Goal: Task Accomplishment & Management: Manage account settings

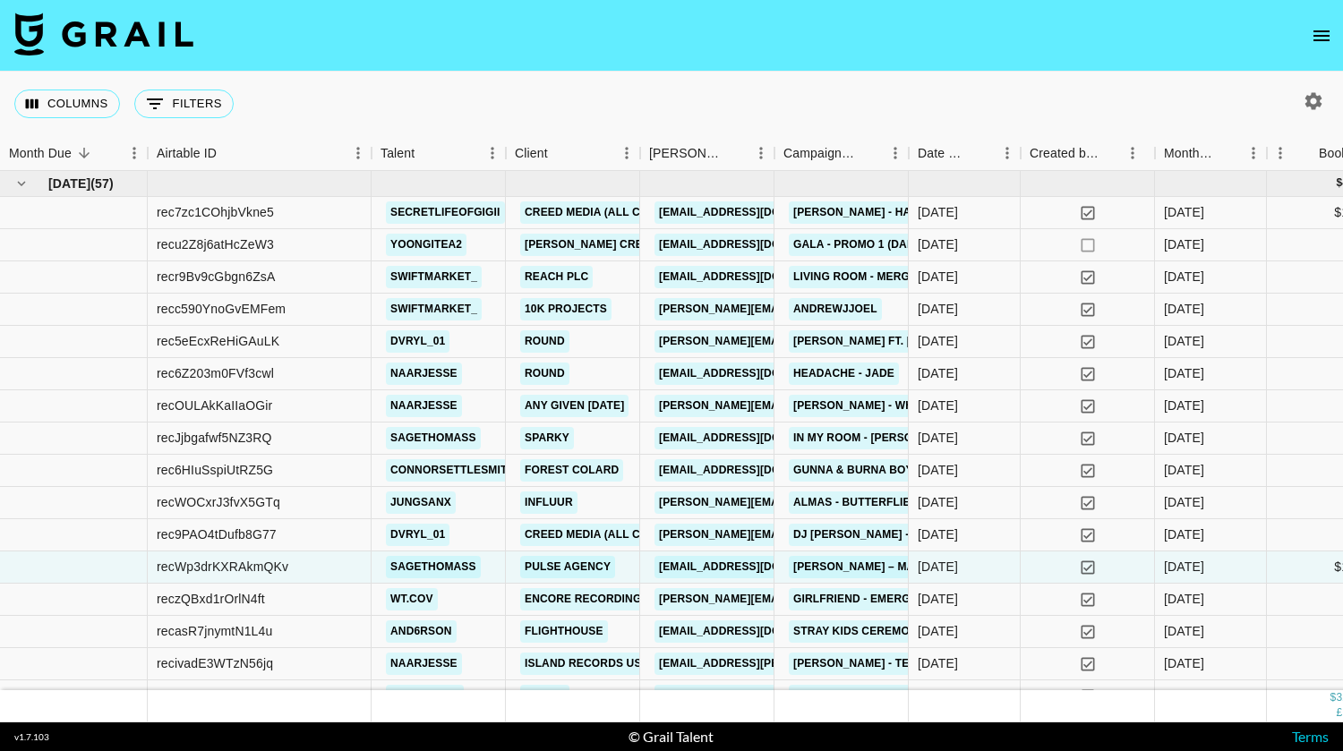
click at [1328, 37] on icon "open drawer" at bounding box center [1321, 35] width 21 height 21
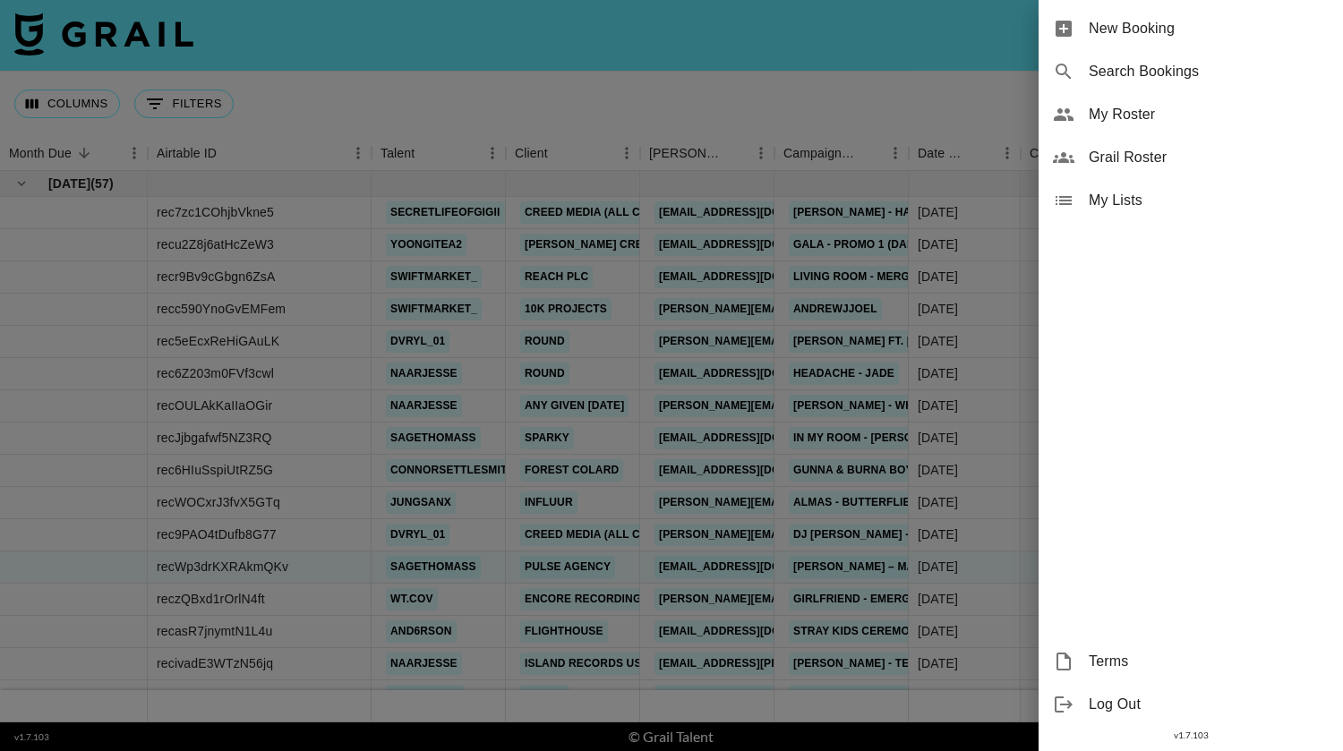
click at [1197, 23] on span "New Booking" at bounding box center [1209, 28] width 240 height 21
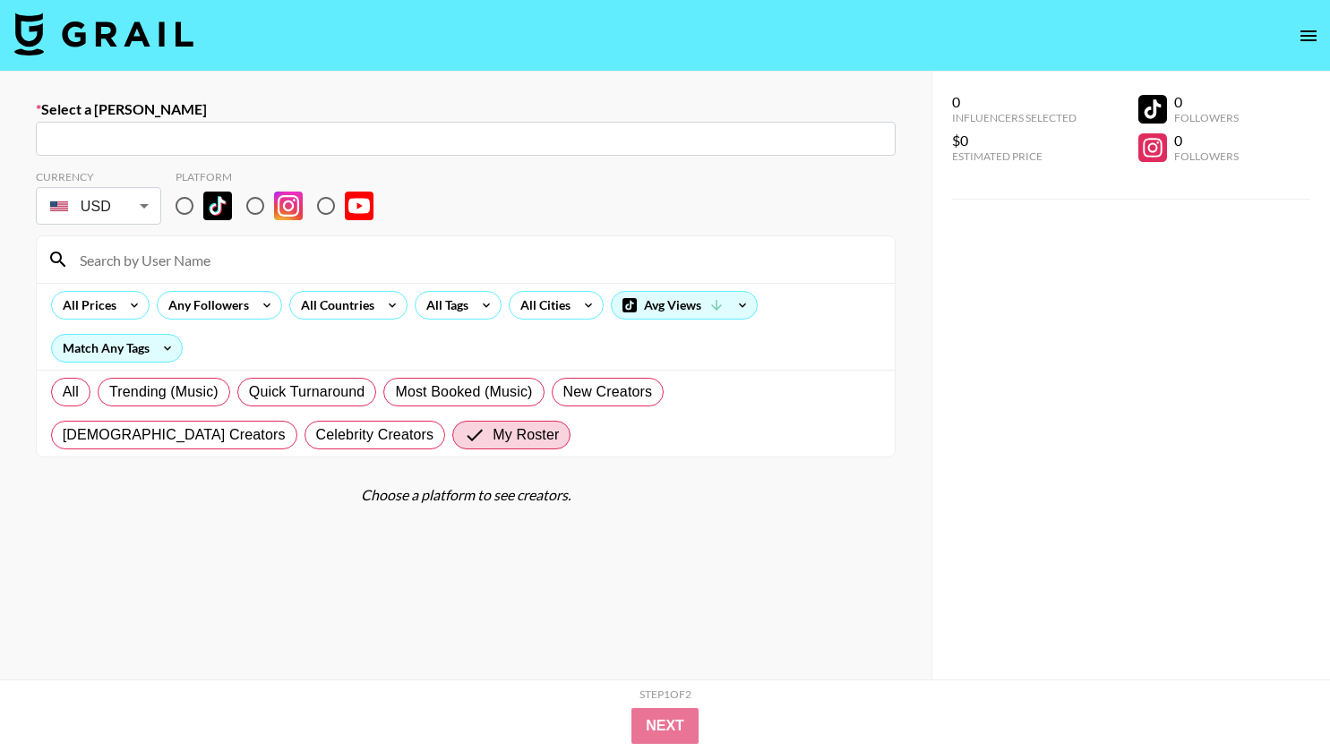
click at [810, 127] on div "​" at bounding box center [466, 139] width 860 height 34
click at [774, 141] on input "text" at bounding box center [466, 139] width 838 height 21
paste input "[URL][DOMAIN_NAME]"
type input "[URL][DOMAIN_NAME]"
click at [13, 159] on div "Select a [PERSON_NAME] ​ Currency USD USD ​ Platform All Prices Any Followers A…" at bounding box center [465, 439] width 931 height 735
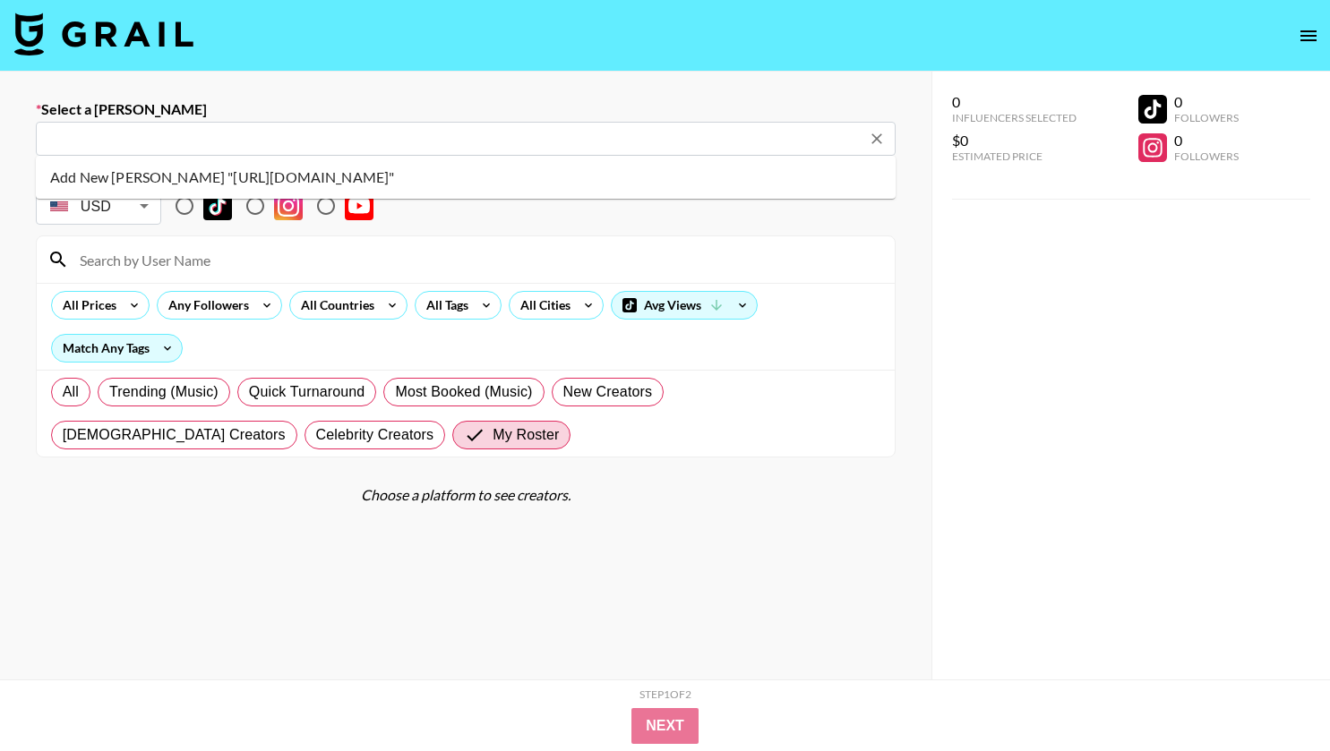
click at [861, 135] on input "text" at bounding box center [454, 139] width 814 height 21
click at [861, 138] on input "text" at bounding box center [454, 139] width 814 height 21
paste input "[EMAIL_ADDRESS][DOMAIN_NAME]"
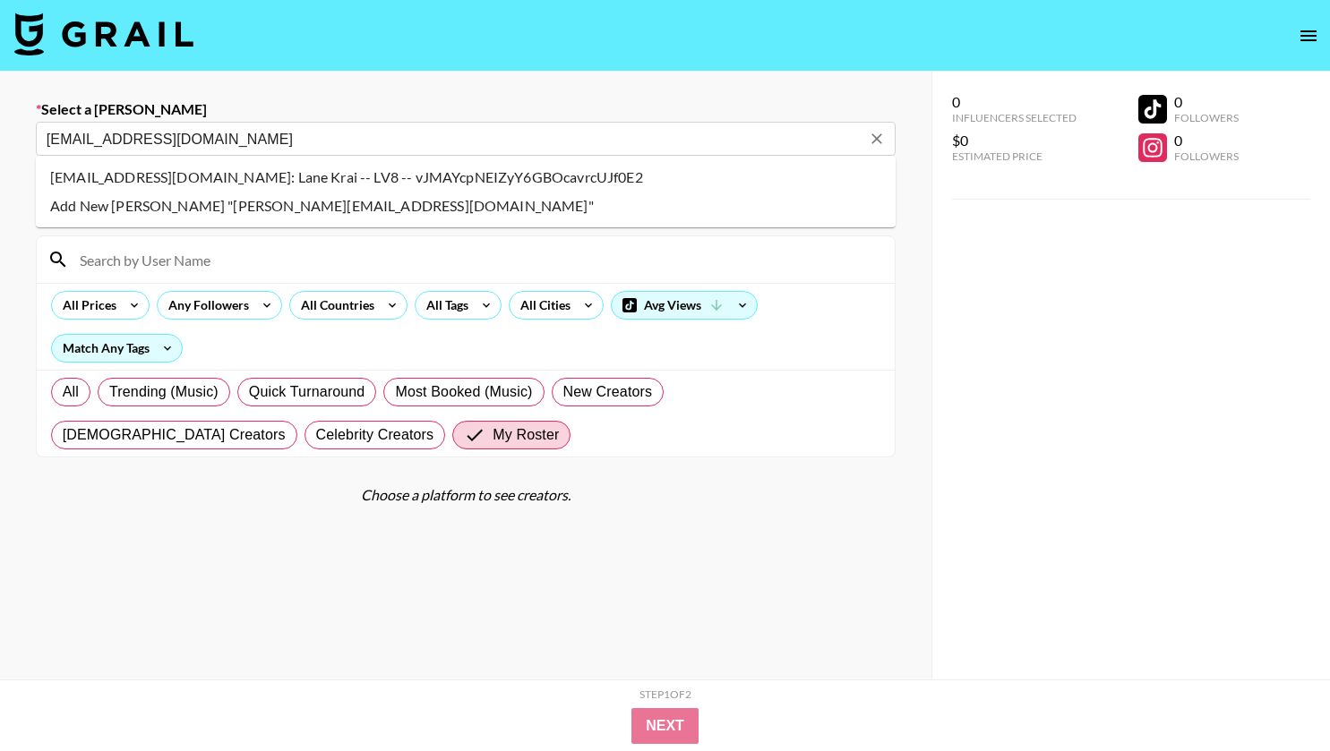
click at [388, 167] on li "[EMAIL_ADDRESS][DOMAIN_NAME]: Lane Krai -- LV8 -- vJMAYcpNEIZyY6GBOcavrcUJf0E2" at bounding box center [466, 177] width 860 height 29
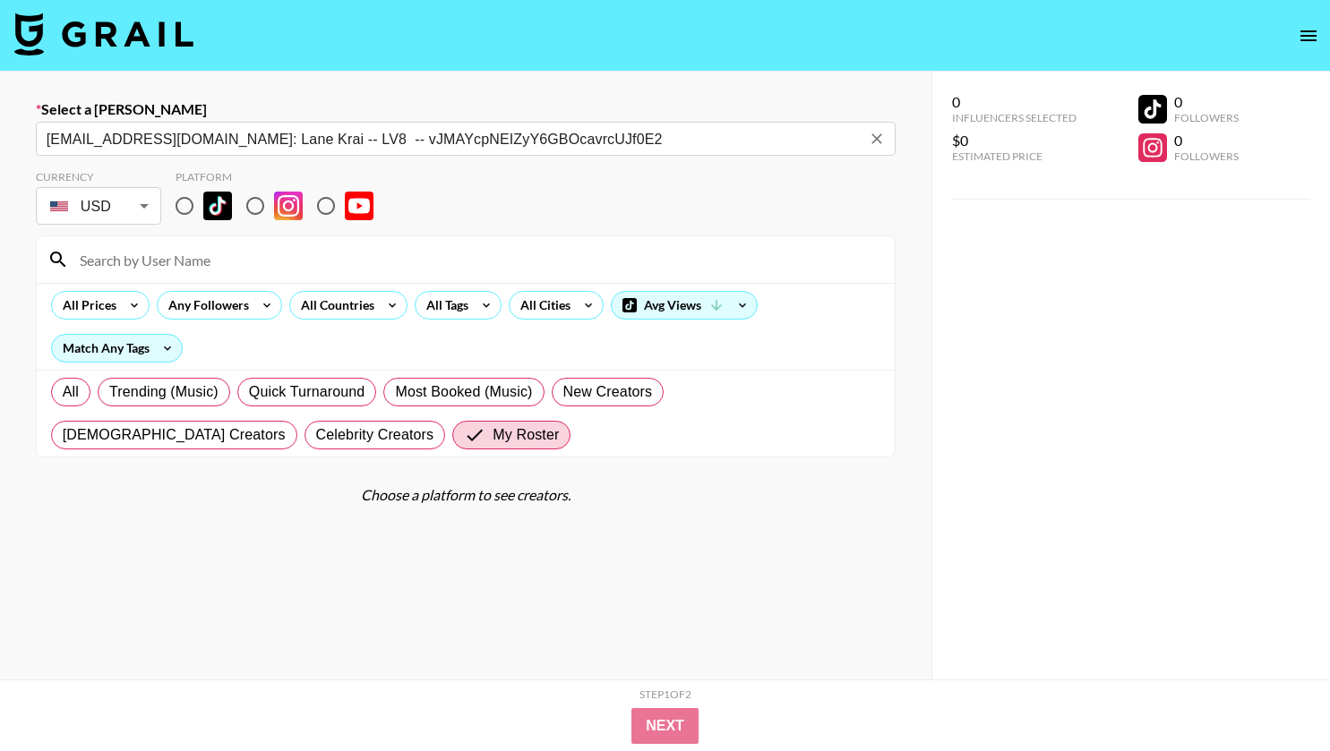
type input "[EMAIL_ADDRESS][DOMAIN_NAME]: Lane Krai -- LV8 -- vJMAYcpNEIZyY6GBOcavrcUJf0E2"
click at [184, 203] on input "radio" at bounding box center [185, 206] width 38 height 38
radio input "true"
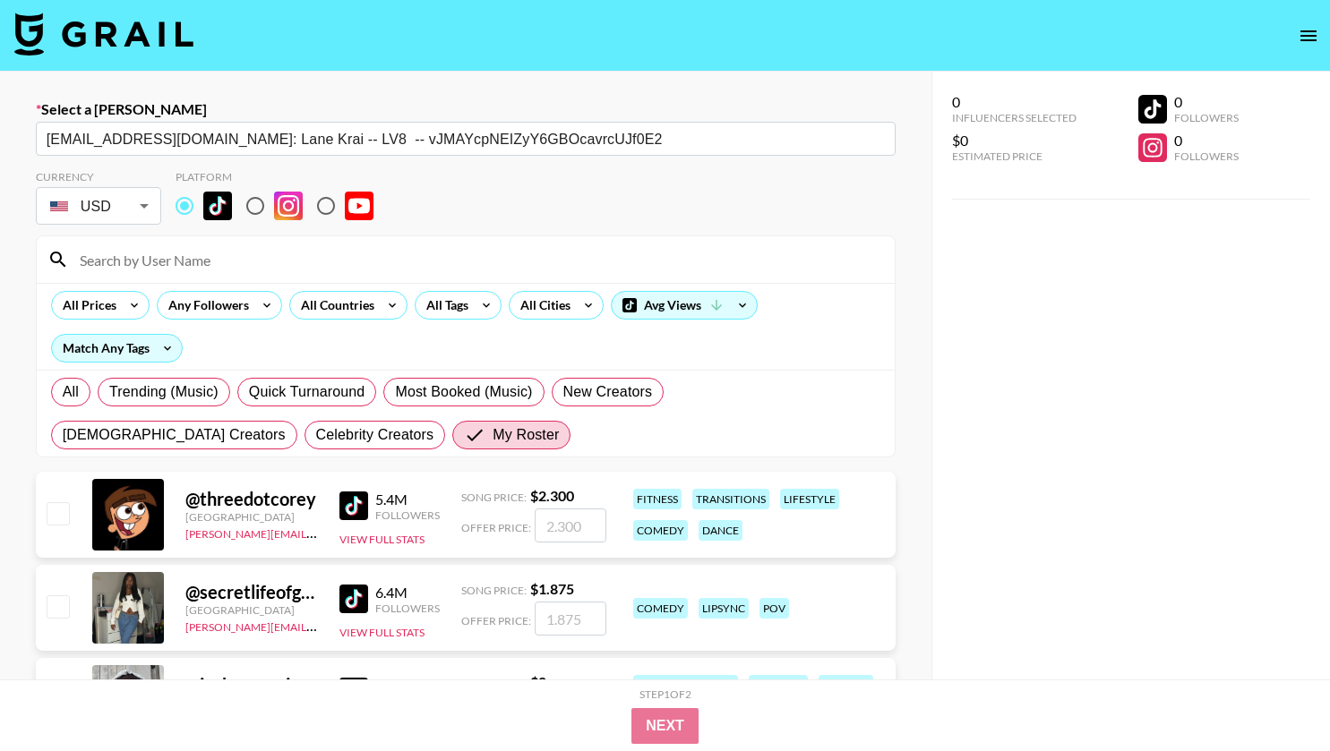
click at [180, 262] on input at bounding box center [476, 259] width 815 height 29
type input "sagethomass"
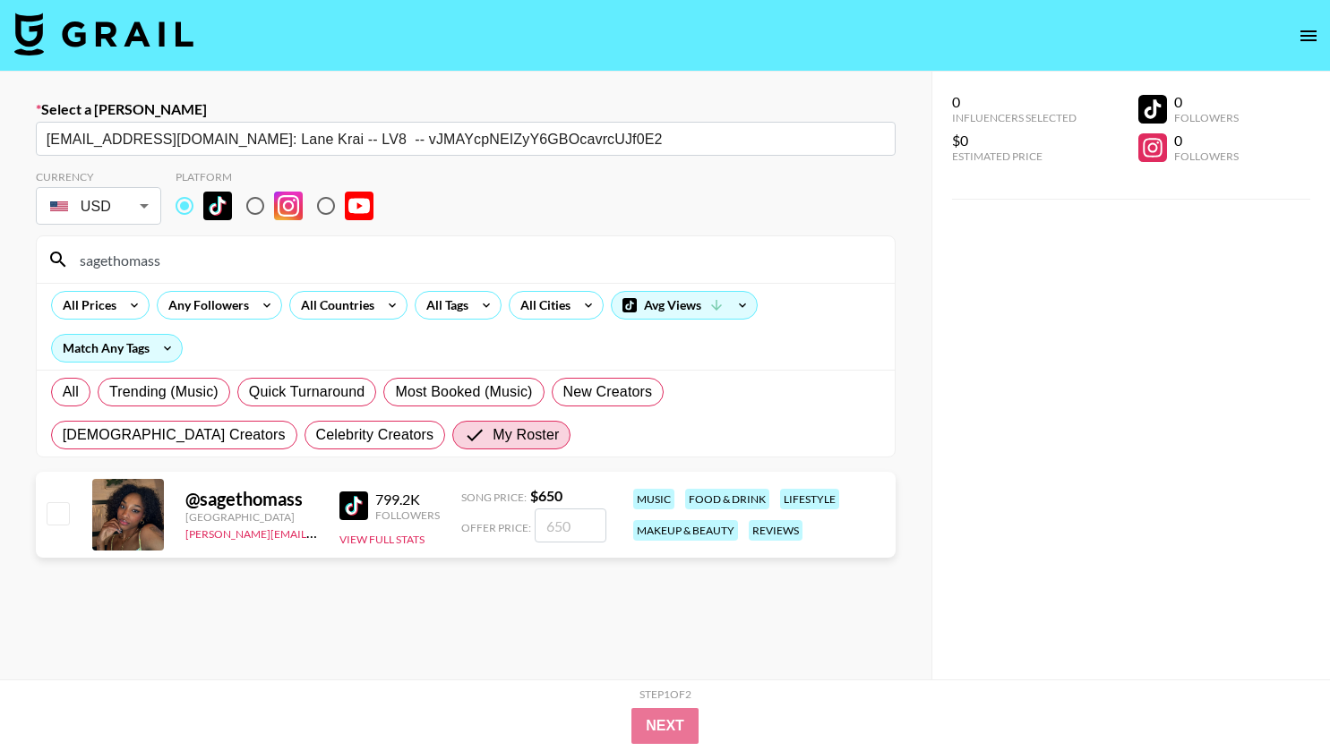
click at [56, 514] on input "checkbox" at bounding box center [57, 512] width 21 height 21
checkbox input "true"
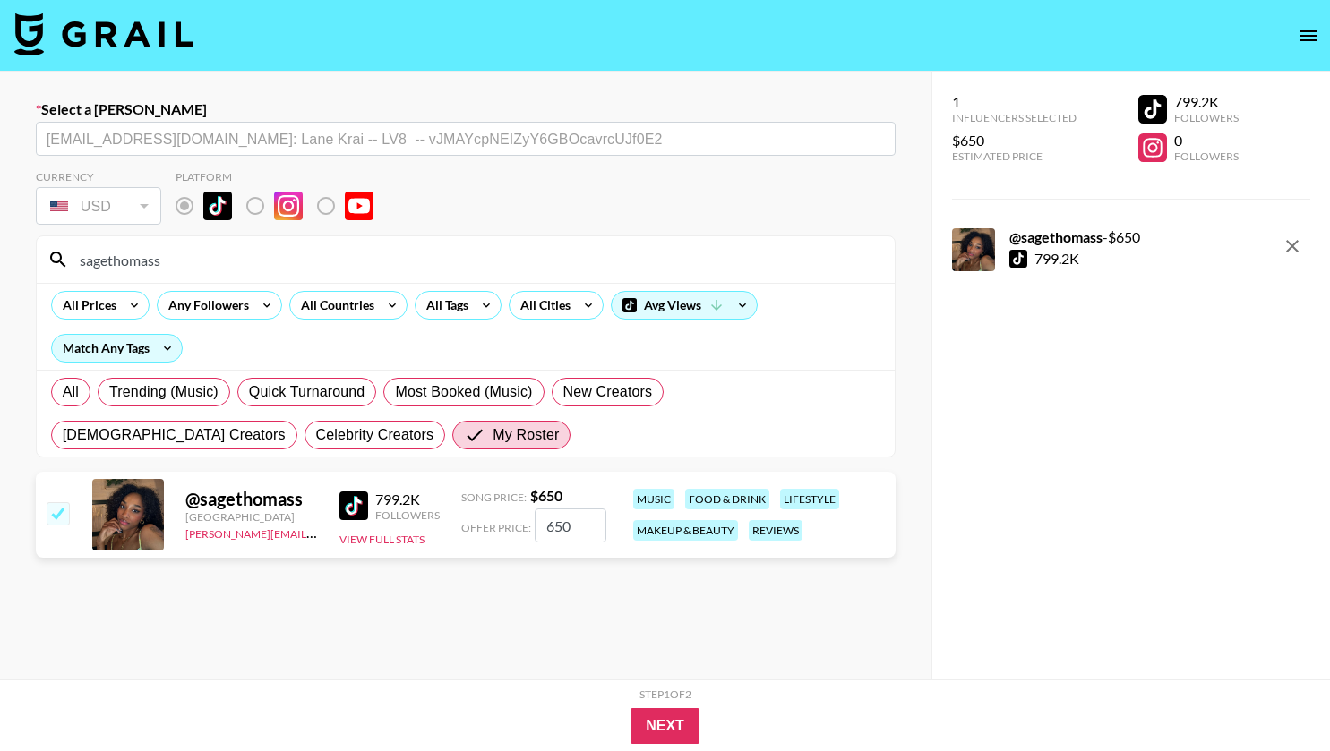
click at [555, 522] on input "650" at bounding box center [571, 526] width 72 height 34
click at [559, 522] on input "650" at bounding box center [571, 526] width 72 height 34
type input "60"
checkbox input "false"
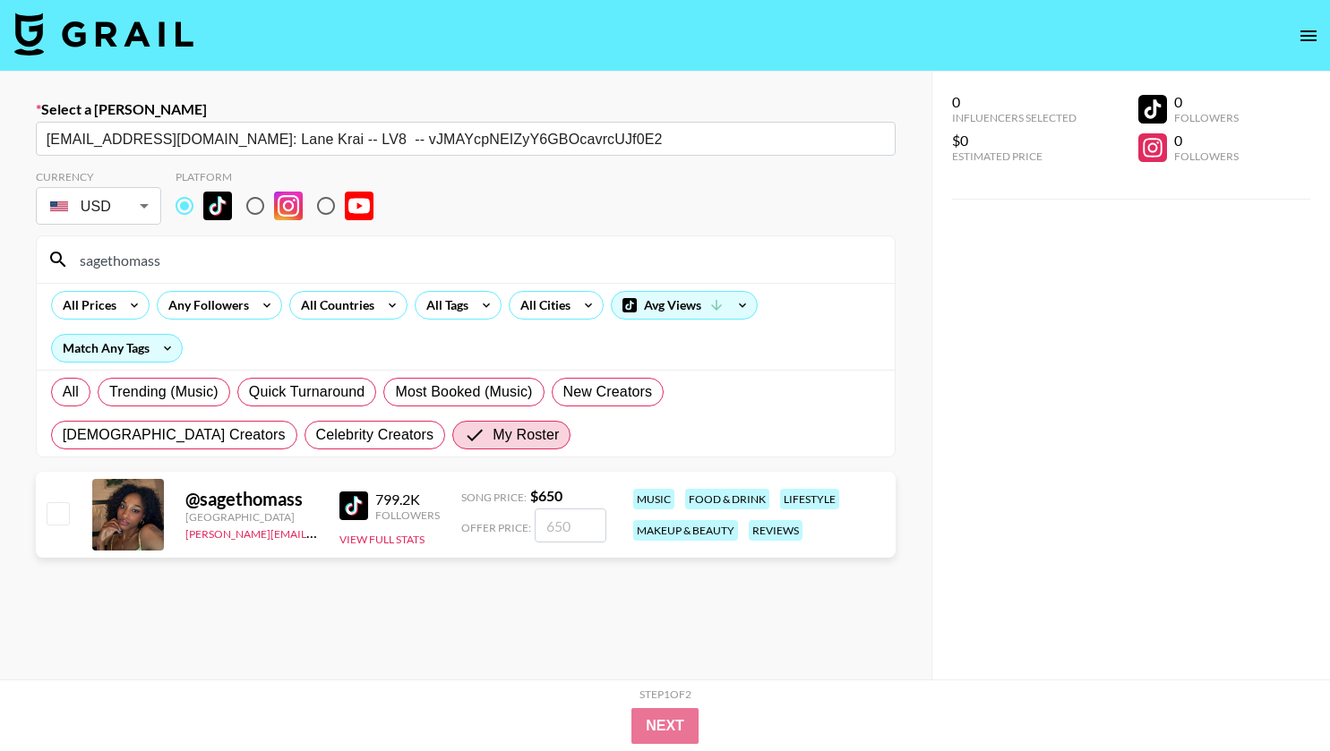
type input "5"
checkbox input "true"
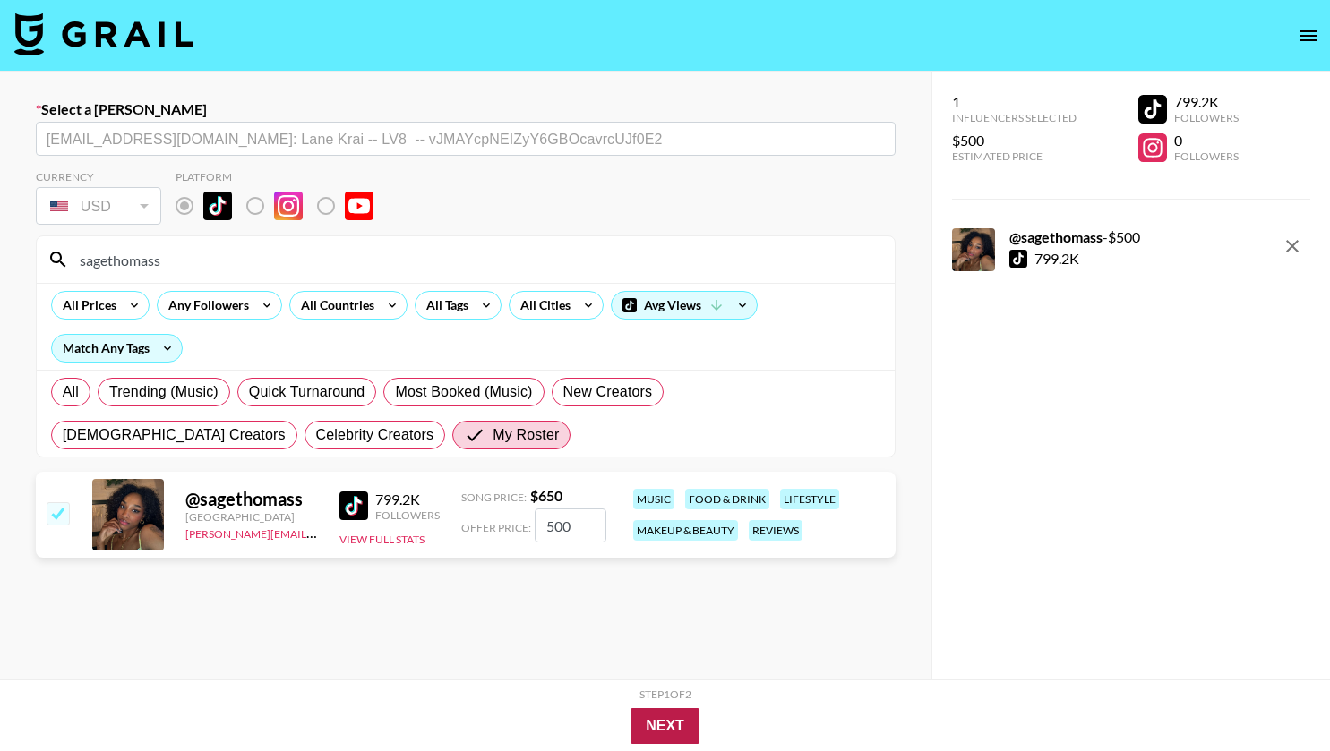
type input "500"
click at [666, 728] on button "Next" at bounding box center [665, 726] width 69 height 36
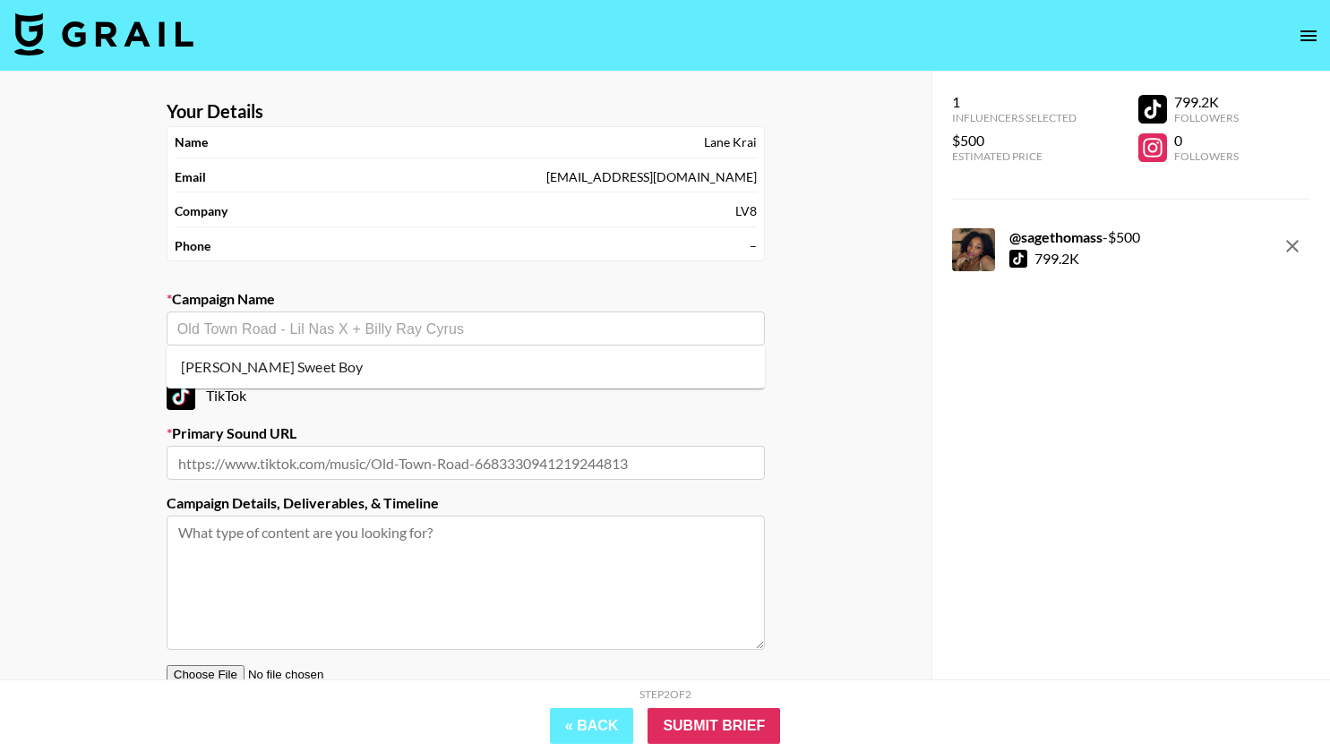
click at [465, 327] on input "text" at bounding box center [465, 329] width 577 height 21
click at [422, 322] on input "text" at bounding box center [465, 329] width 577 height 21
click at [392, 365] on li "Malcom Todd Sweet Boy" at bounding box center [466, 367] width 598 height 29
type input "Malcom Todd Sweet Boy"
type input "https://www.tiktok.com/music/Sweet-Boy-7232493065994209282"
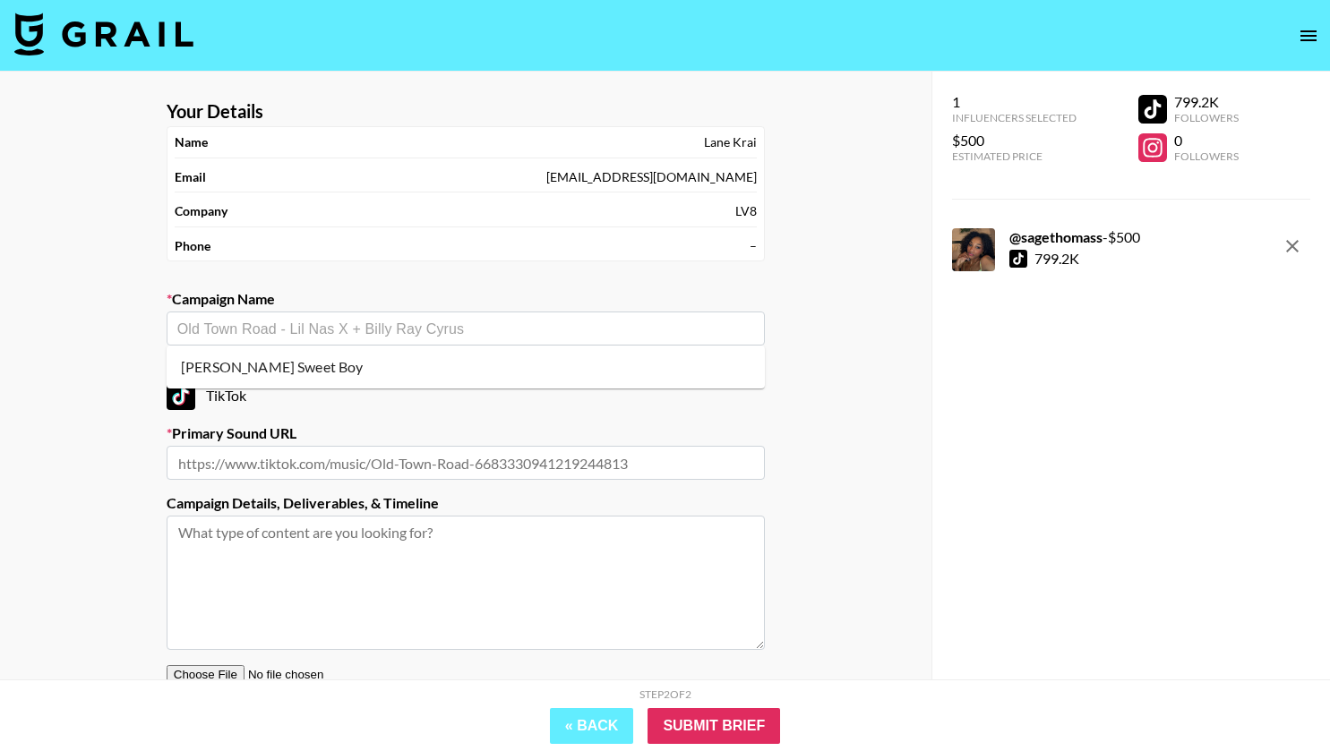
type textarea "TikTok -- TikTok -- TikTok --"
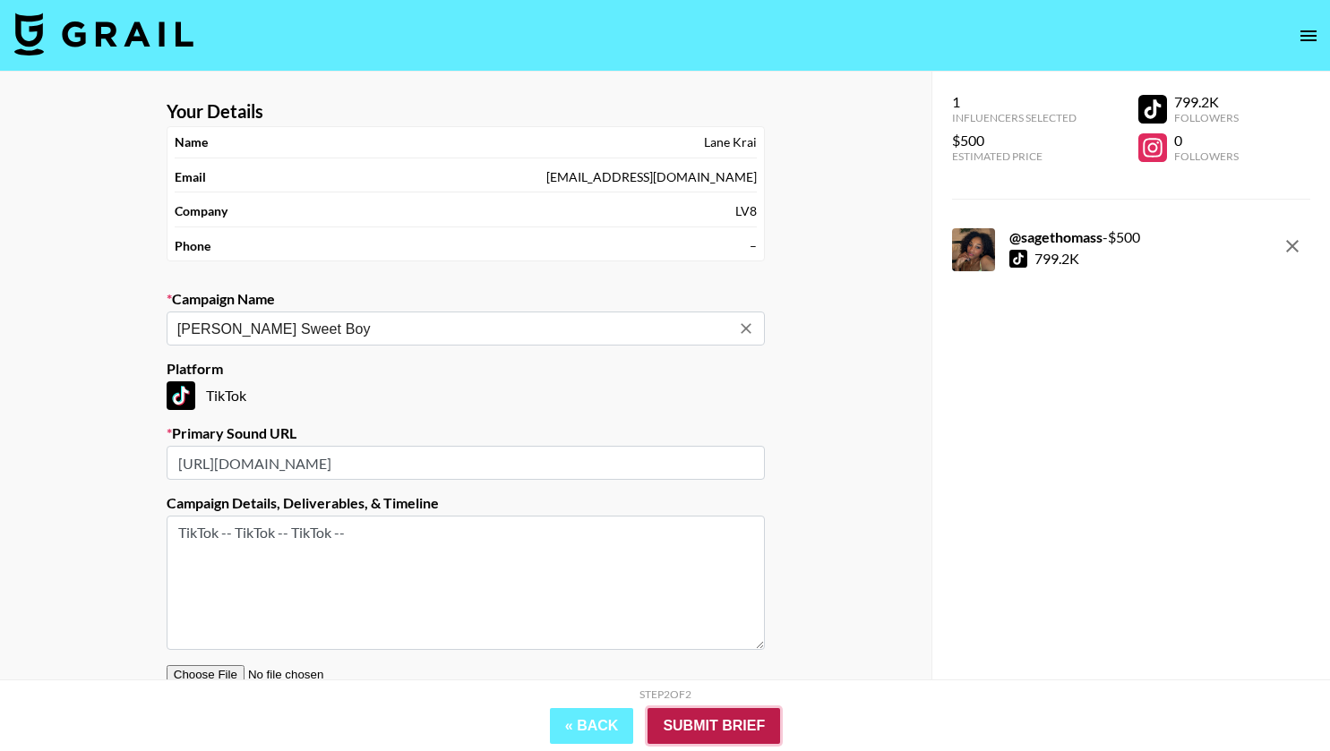
click at [739, 723] on input "Submit Brief" at bounding box center [714, 726] width 133 height 36
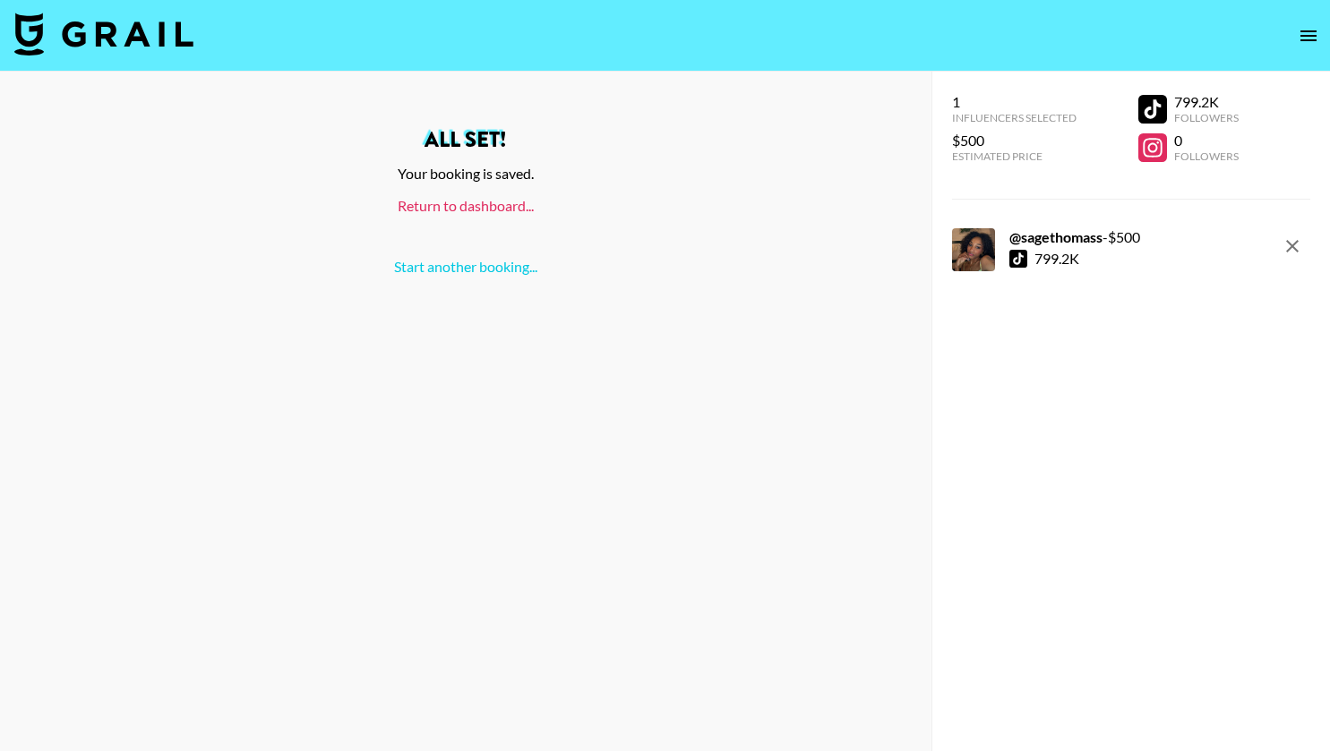
click at [477, 206] on link "Return to dashboard..." at bounding box center [466, 205] width 136 height 17
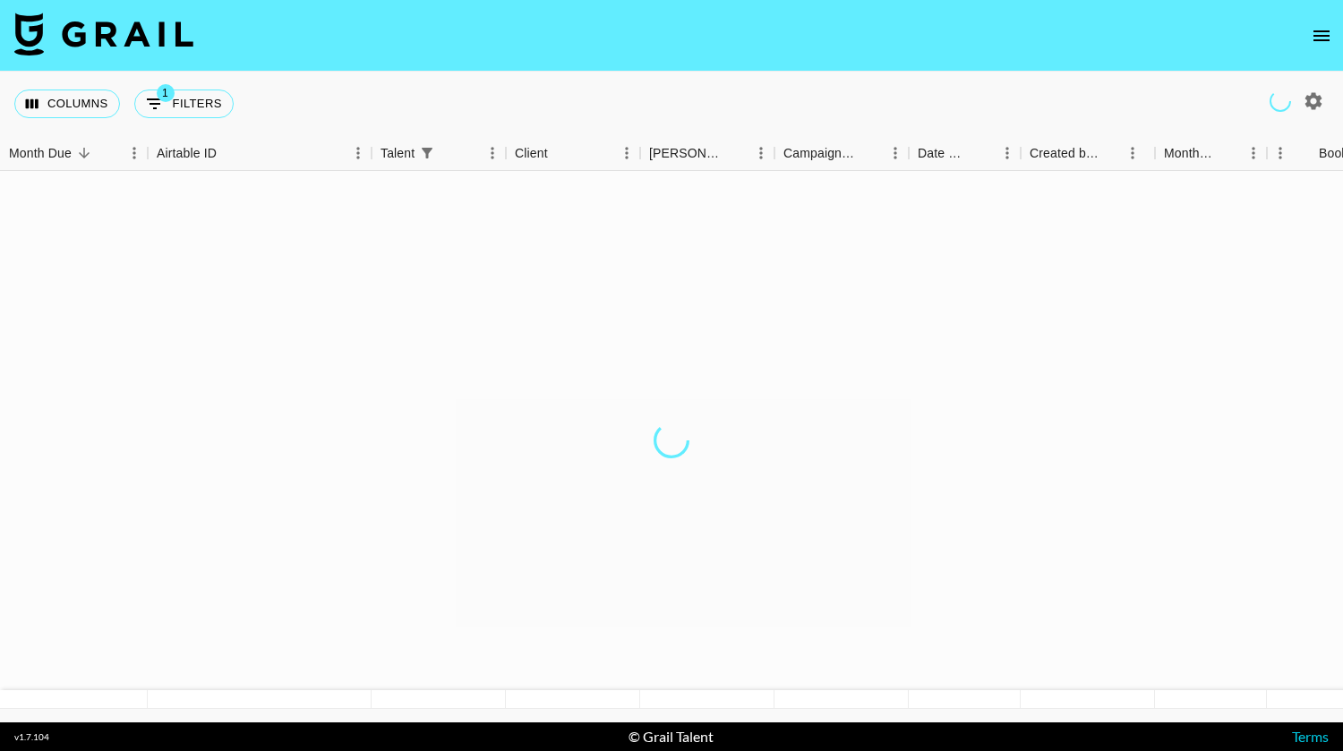
click at [187, 105] on button "1 Filters" at bounding box center [183, 104] width 99 height 29
select select "talentName"
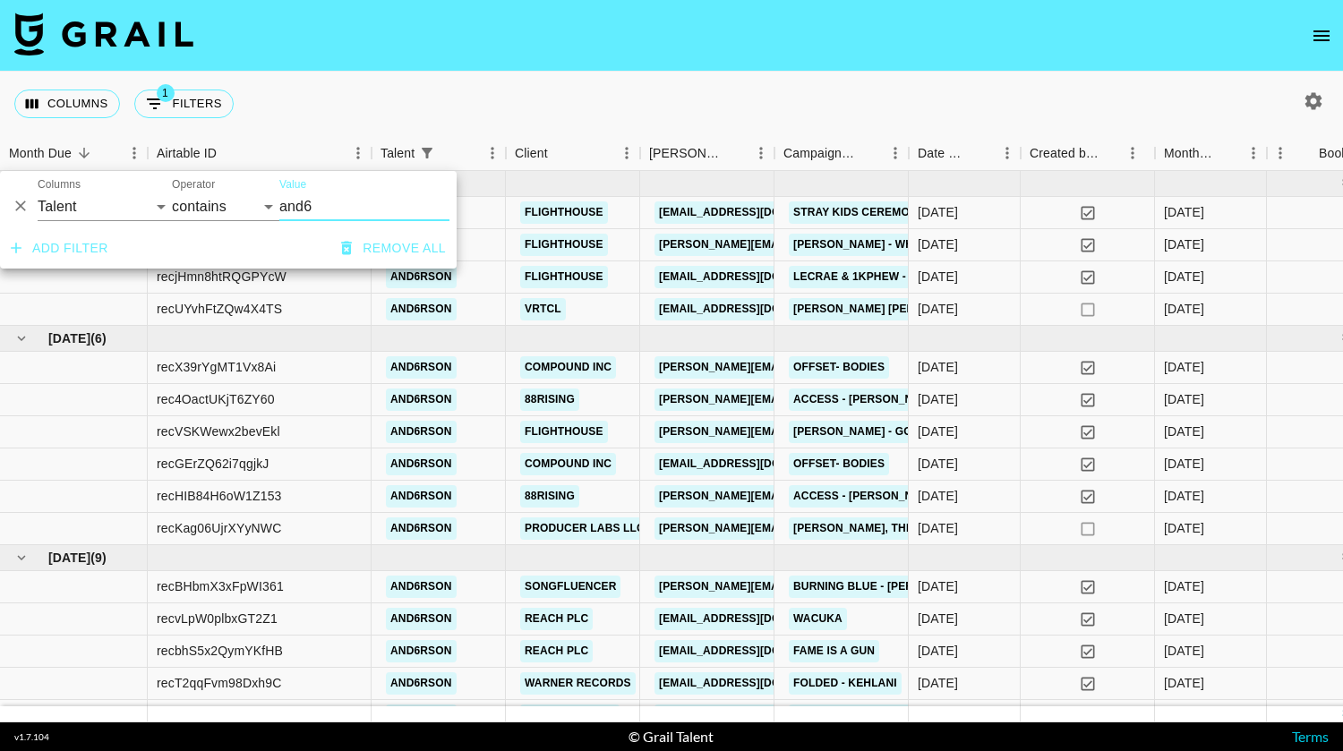
click at [26, 204] on icon "Delete" at bounding box center [21, 206] width 18 height 18
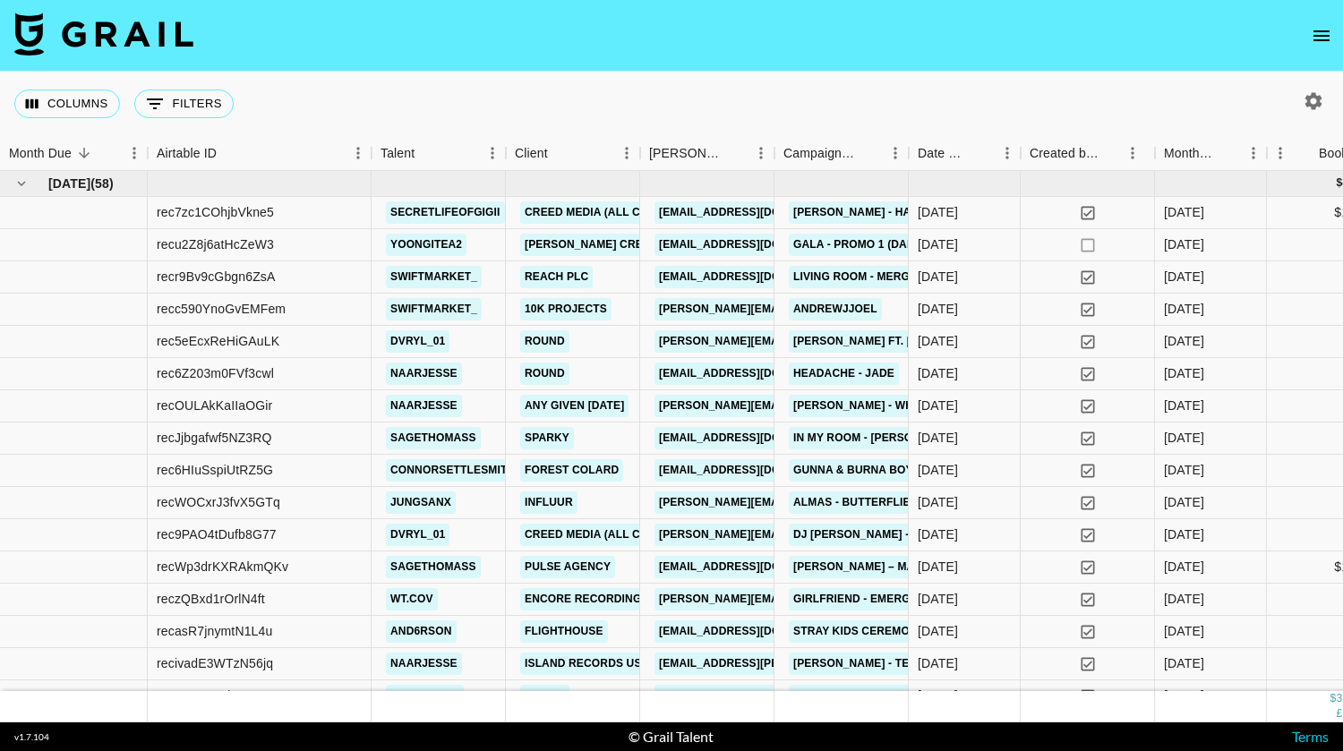
click at [339, 100] on div "Columns 0 Filters + Booking" at bounding box center [671, 104] width 1343 height 64
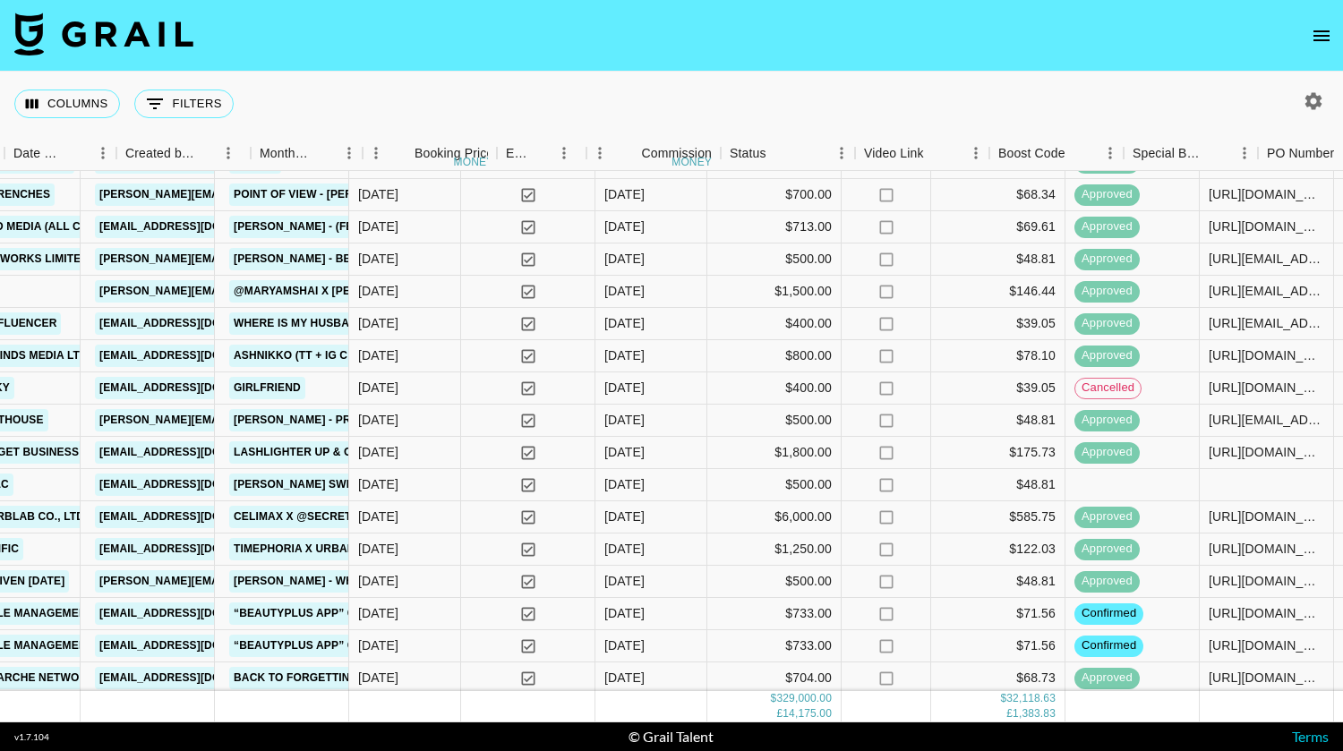
scroll to position [824, 913]
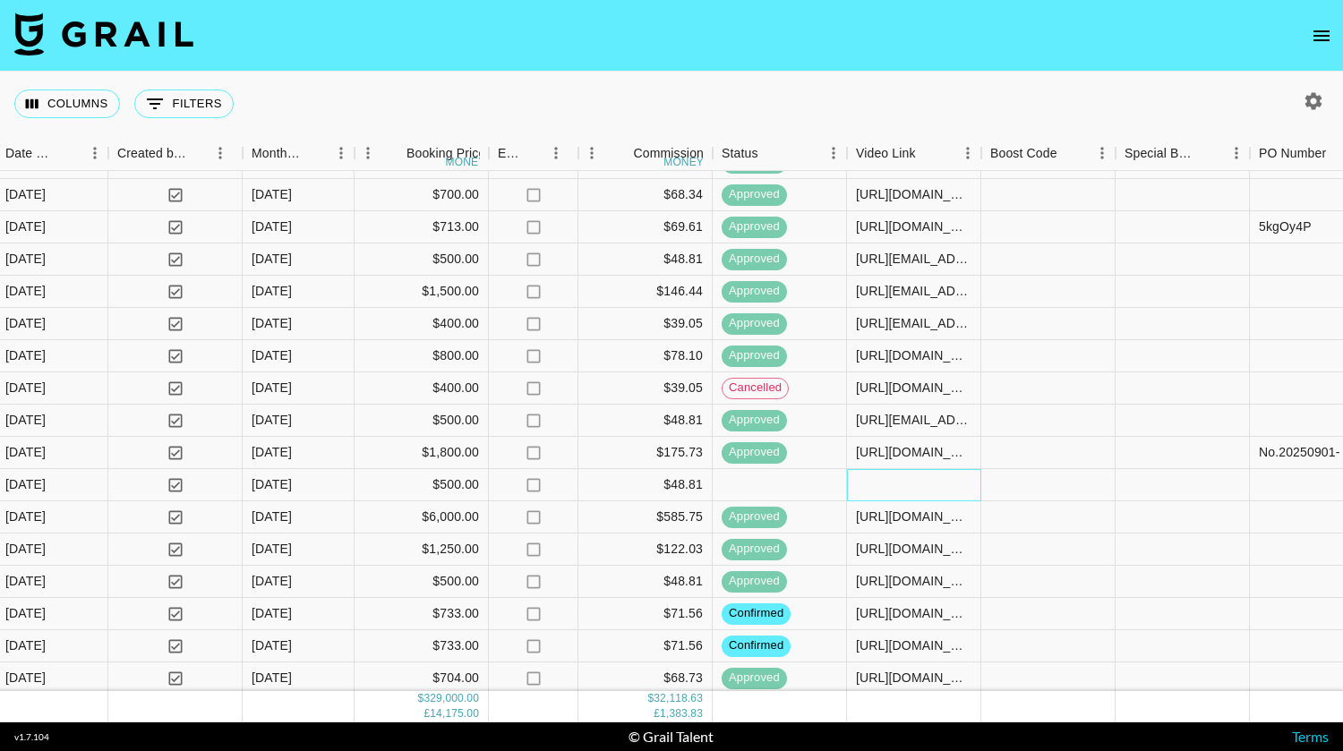
click at [905, 480] on div at bounding box center [914, 485] width 134 height 32
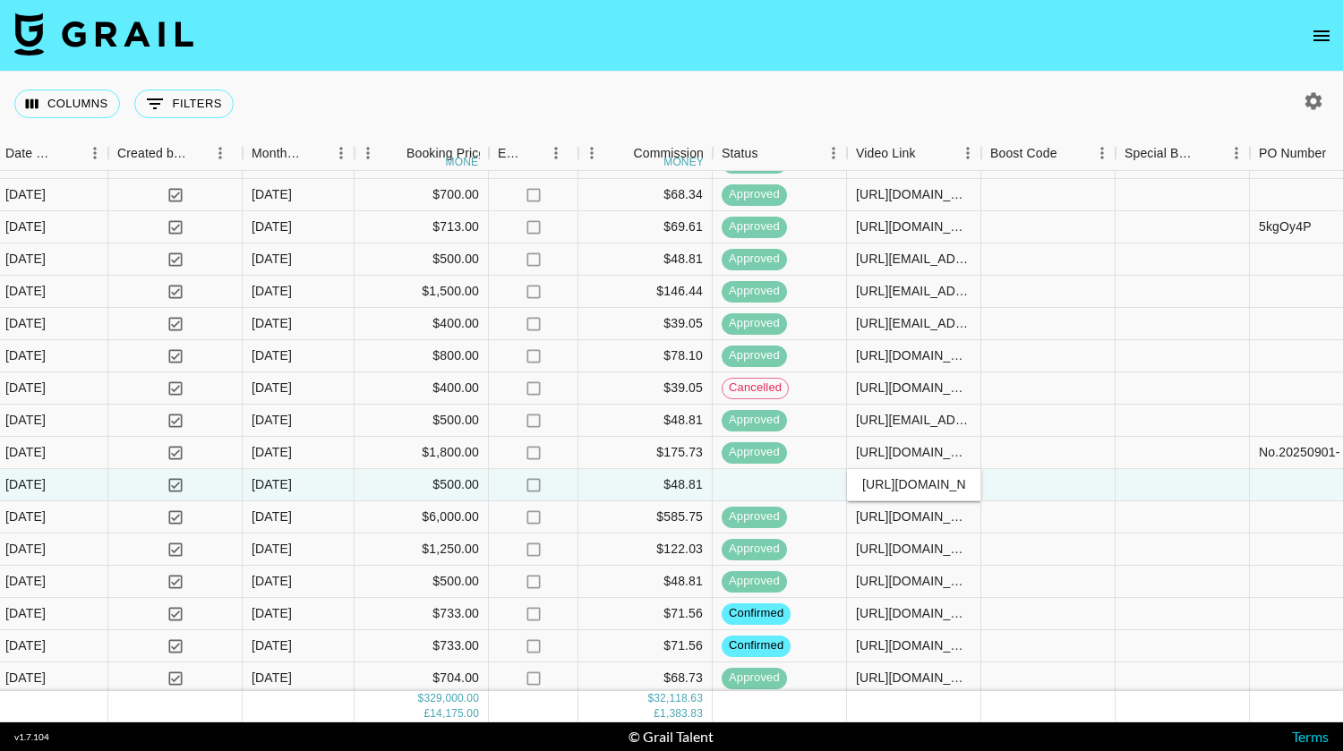
scroll to position [0, 455]
type input "https://www.tiktok.com/@sagethomass/video/7554158444496850189?_t=ZT-9027mFymnN1…"
click at [1072, 487] on div at bounding box center [1049, 485] width 134 height 32
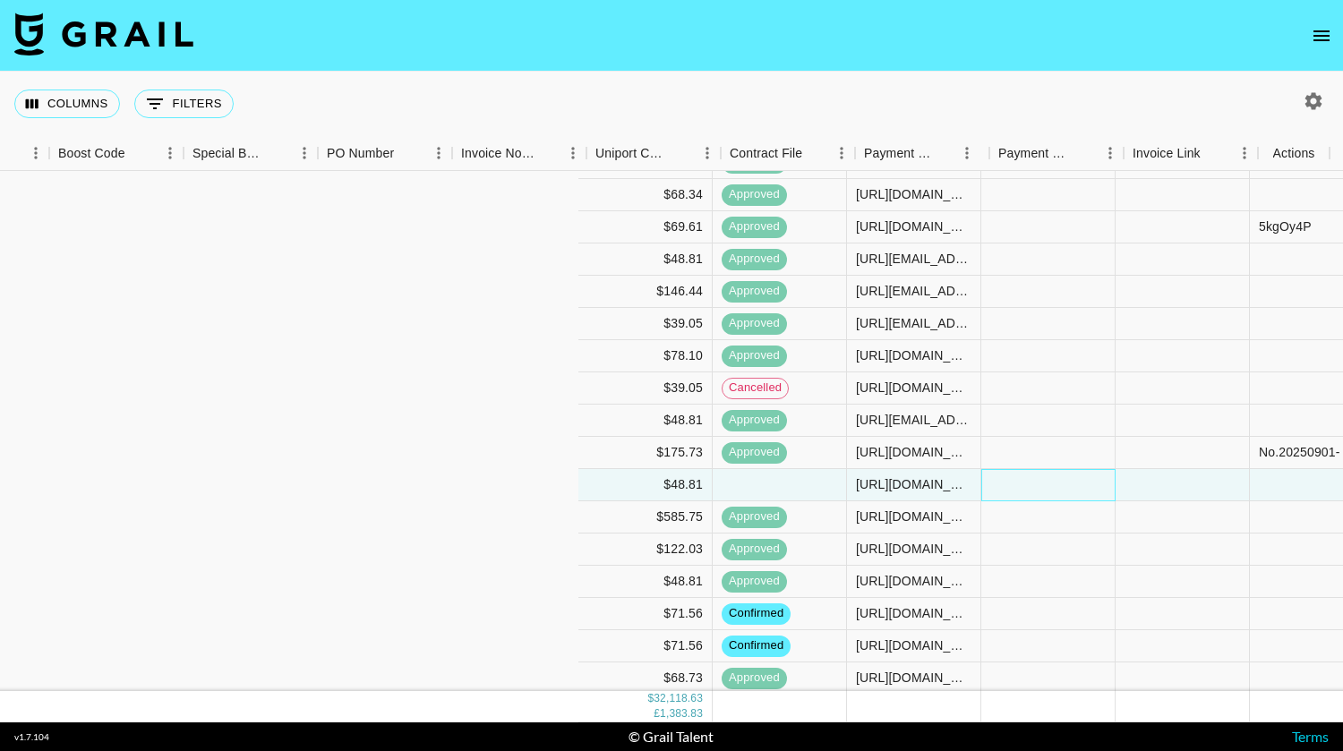
scroll to position [824, 1845]
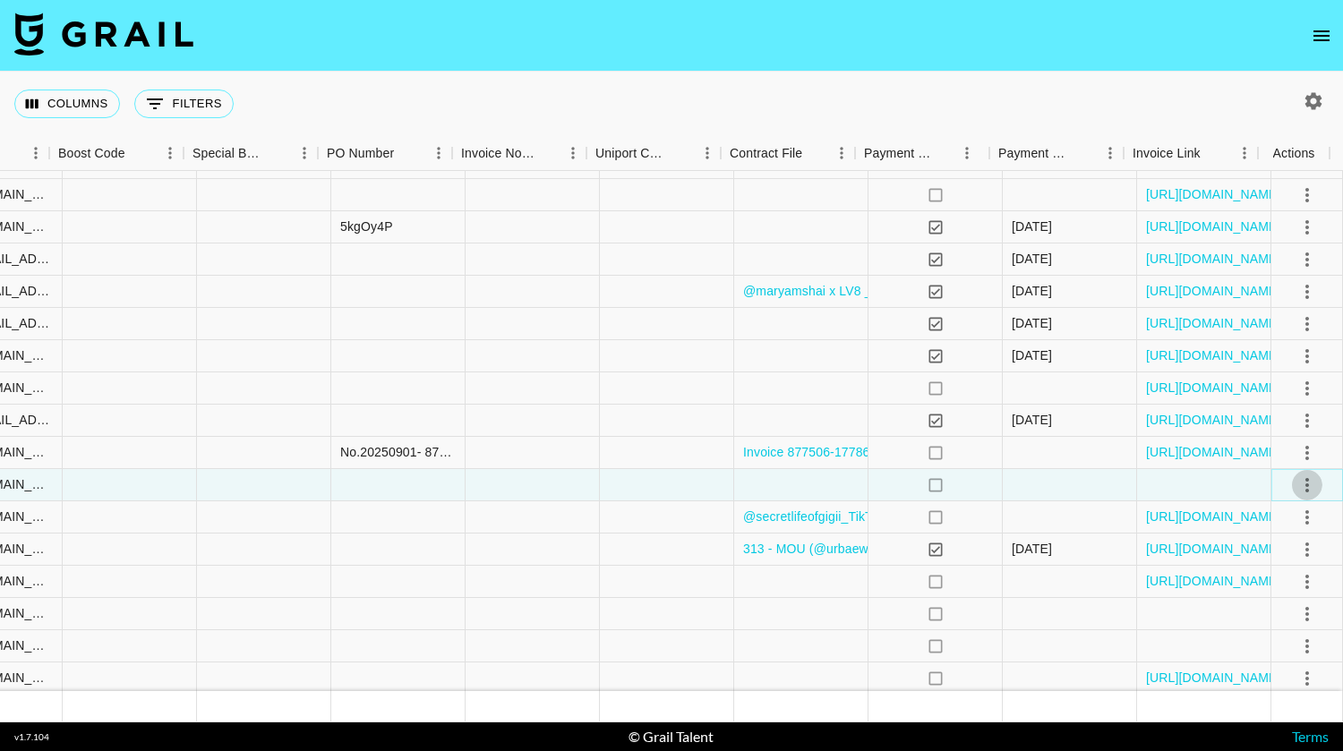
click at [1306, 485] on icon "select merge strategy" at bounding box center [1308, 485] width 4 height 14
click at [1286, 656] on div "Approve" at bounding box center [1268, 652] width 55 height 21
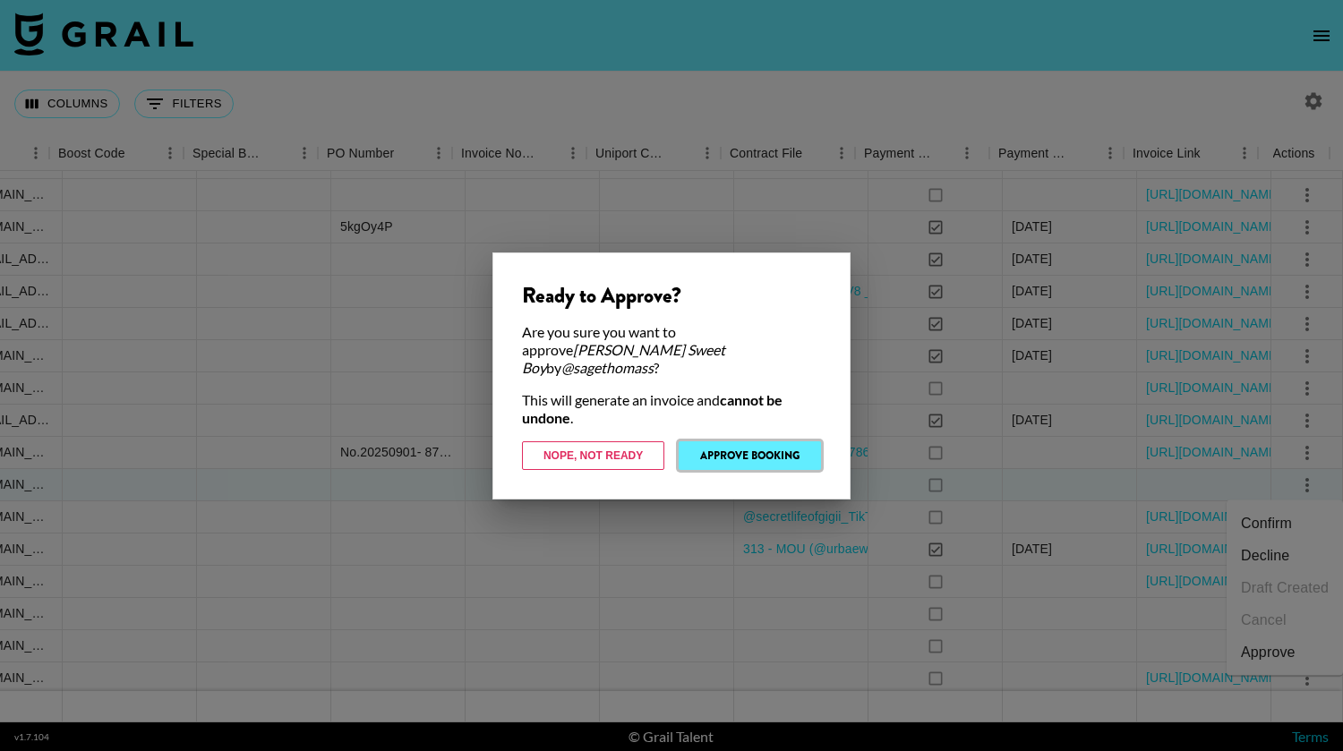
click at [800, 444] on button "Approve Booking" at bounding box center [750, 456] width 142 height 29
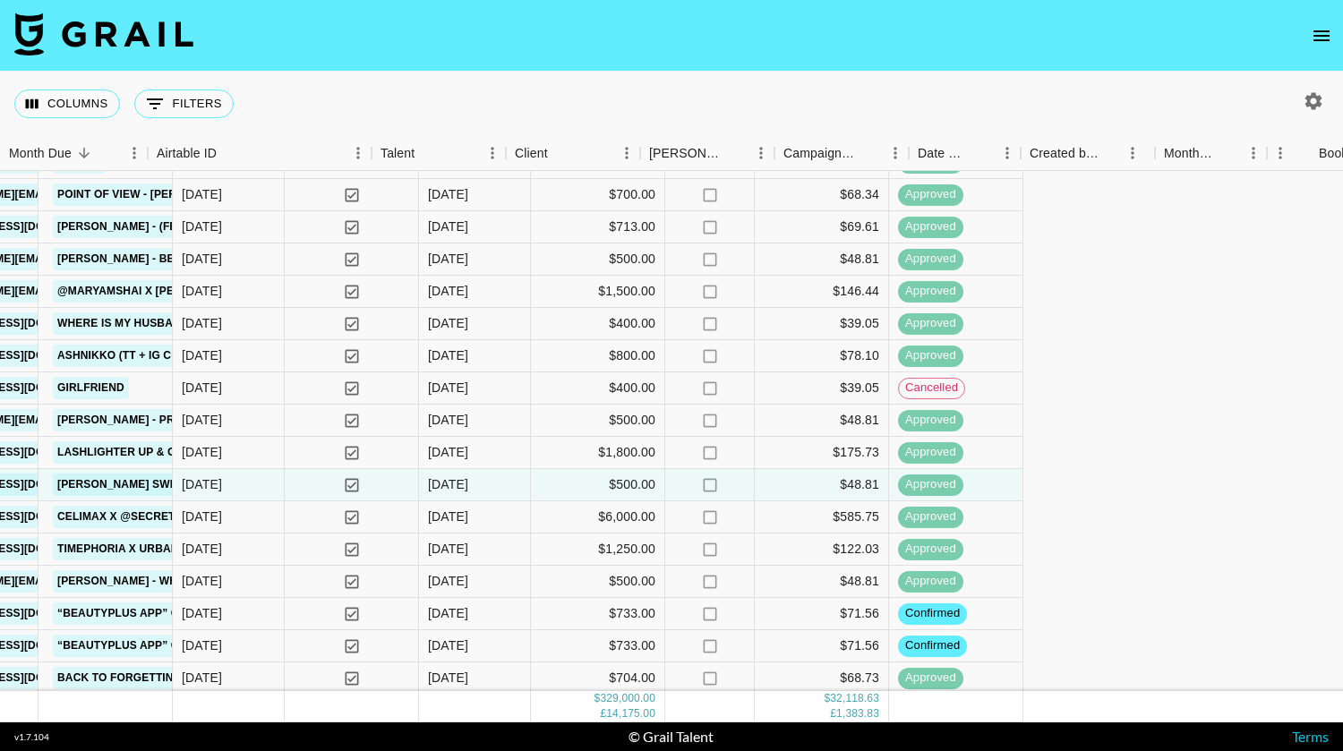
scroll to position [824, 0]
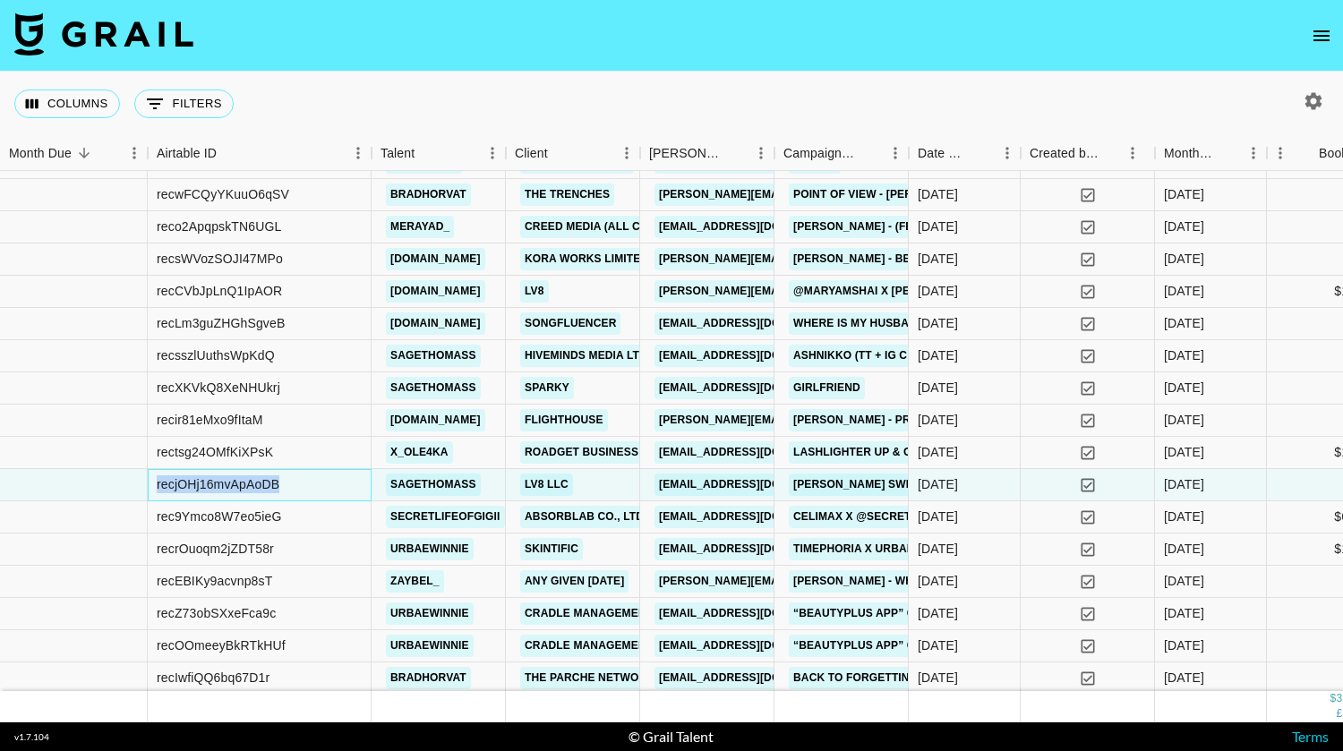
drag, startPoint x: 296, startPoint y: 484, endPoint x: 137, endPoint y: 486, distance: 158.6
click at [137, 486] on div "recjOHj16mvApAoDB sagethomass LV8 LLC lane@lv8.co Malcom Todd Sweet Boy 26/9/20…" at bounding box center [880, 485] width 1760 height 32
copy div "recjOHj16mvApAoDB"
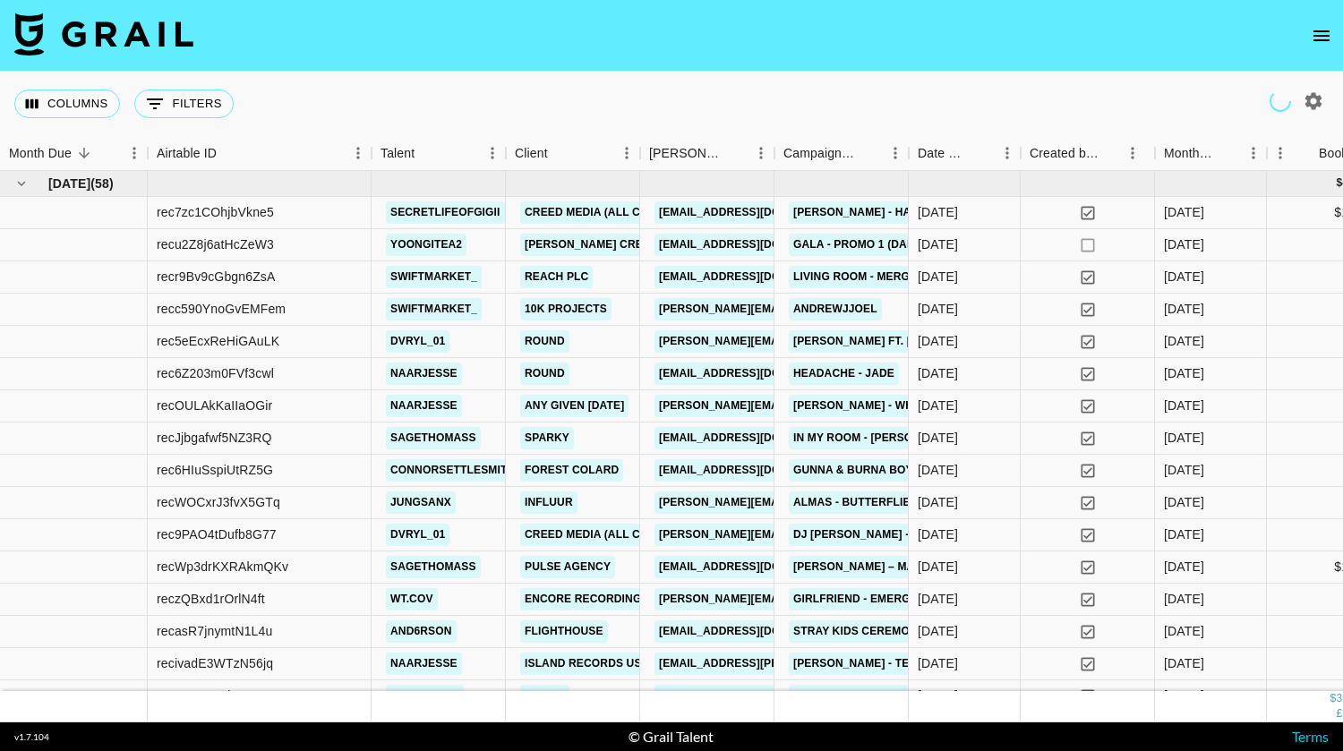
click at [1320, 45] on icon "open drawer" at bounding box center [1321, 35] width 21 height 21
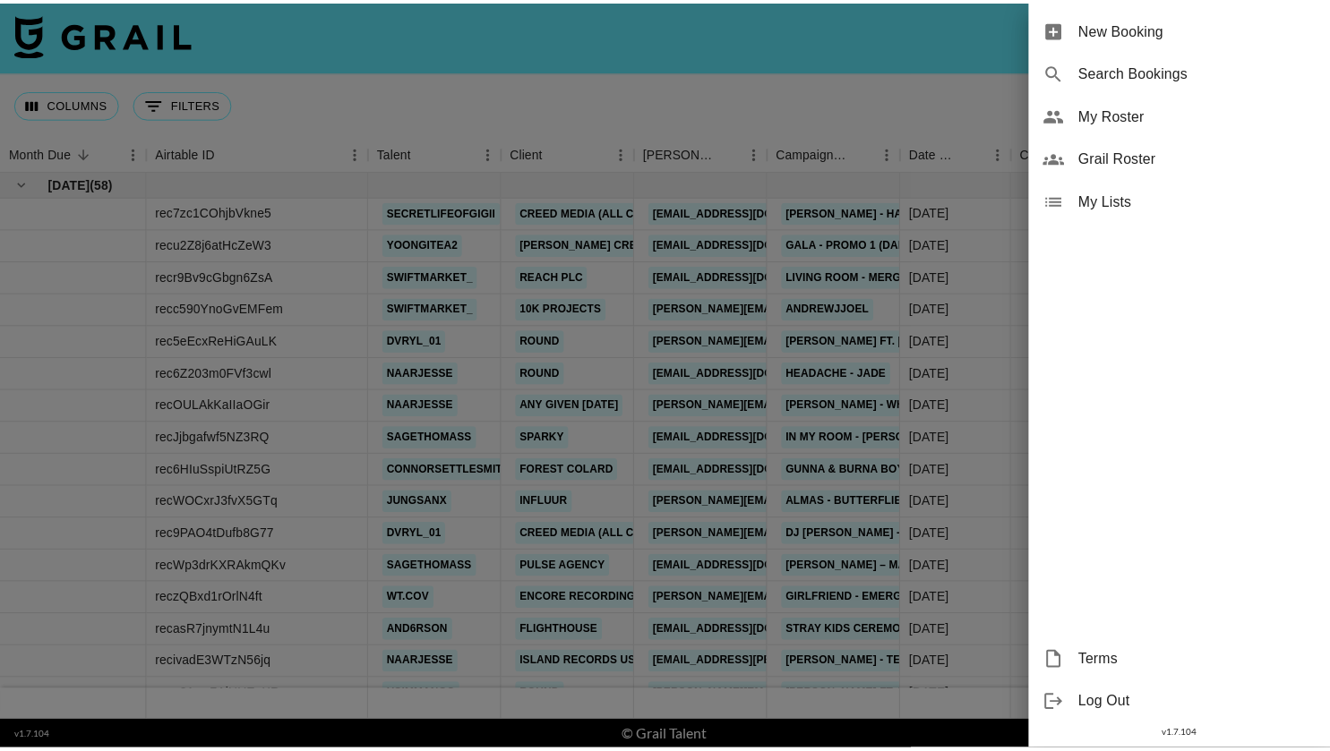
scroll to position [80, 0]
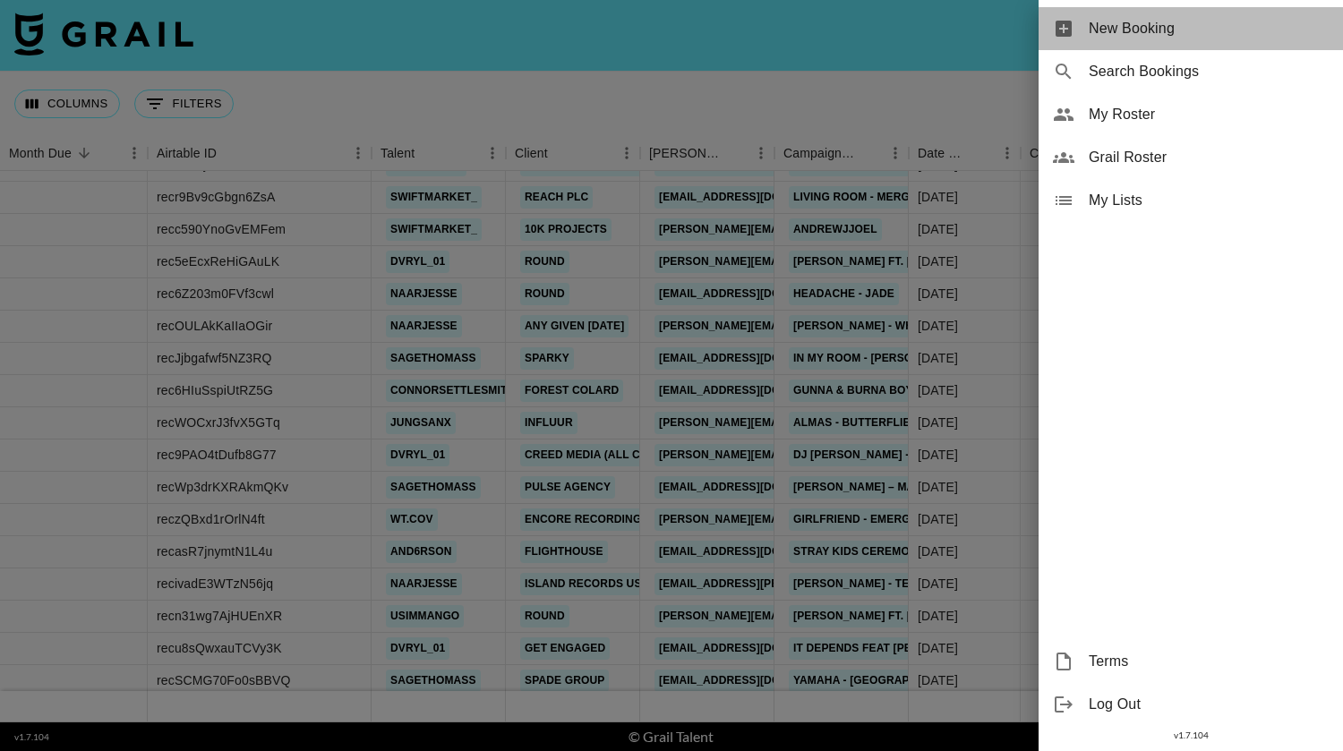
click at [1183, 34] on span "New Booking" at bounding box center [1209, 28] width 240 height 21
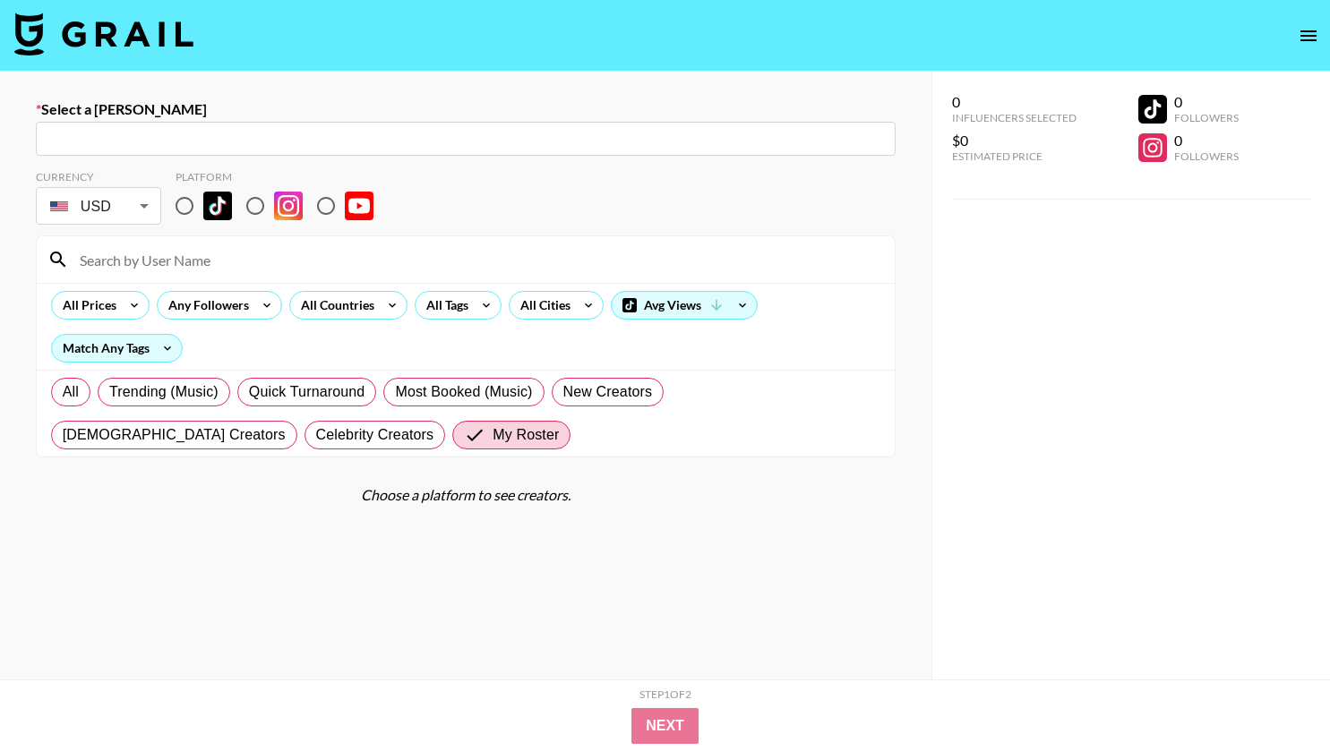
click at [1311, 33] on icon "open drawer" at bounding box center [1308, 35] width 21 height 21
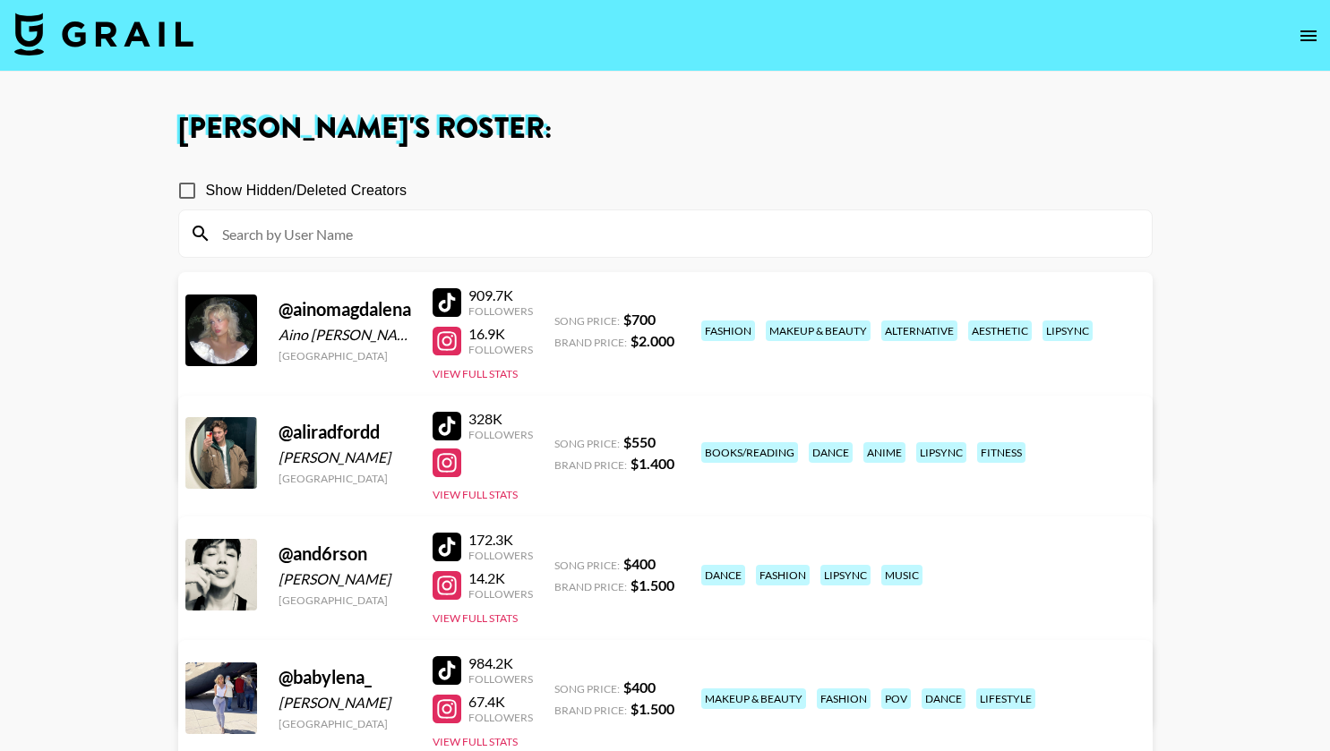
click at [1000, 231] on input at bounding box center [676, 233] width 930 height 29
click at [1015, 159] on section "Show Hidden/Deleted Creators" at bounding box center [665, 208] width 974 height 100
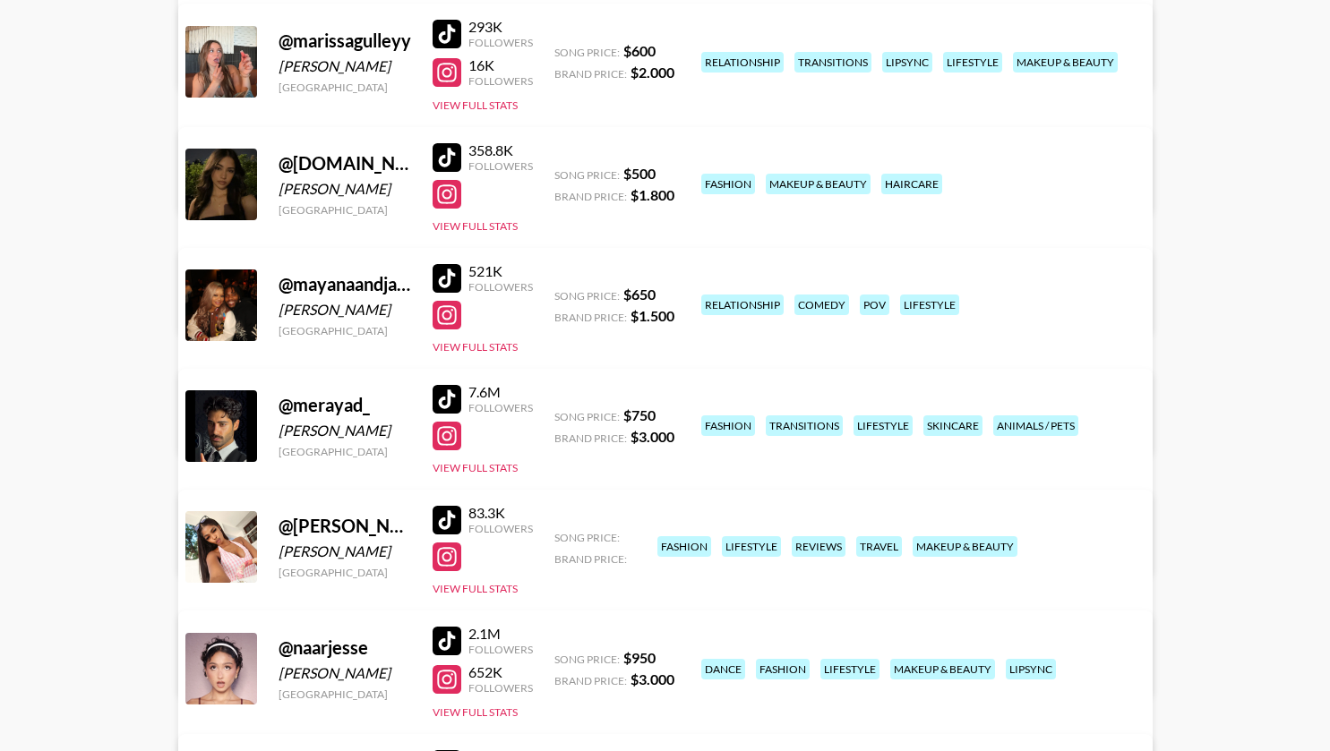
scroll to position [2347, 0]
click at [784, 656] on link "View/Edit Details" at bounding box center [496, 665] width 573 height 18
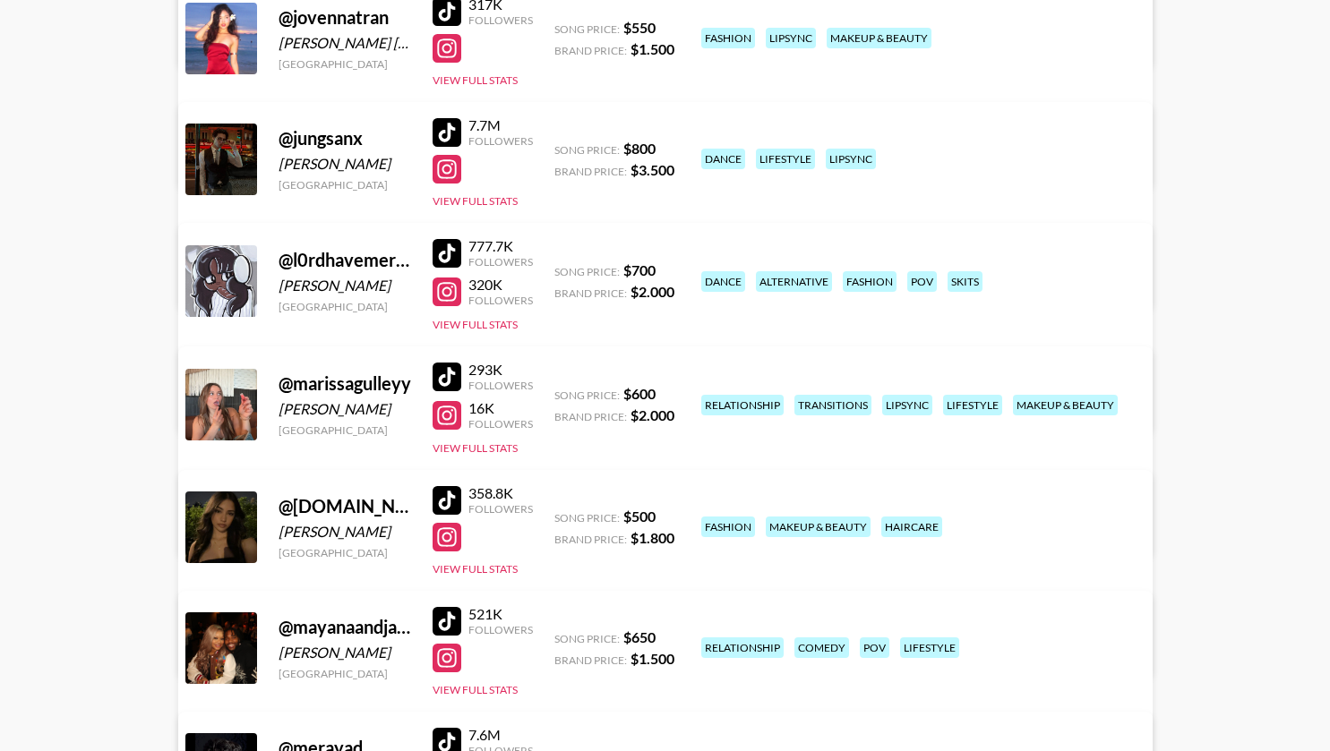
scroll to position [2235, 0]
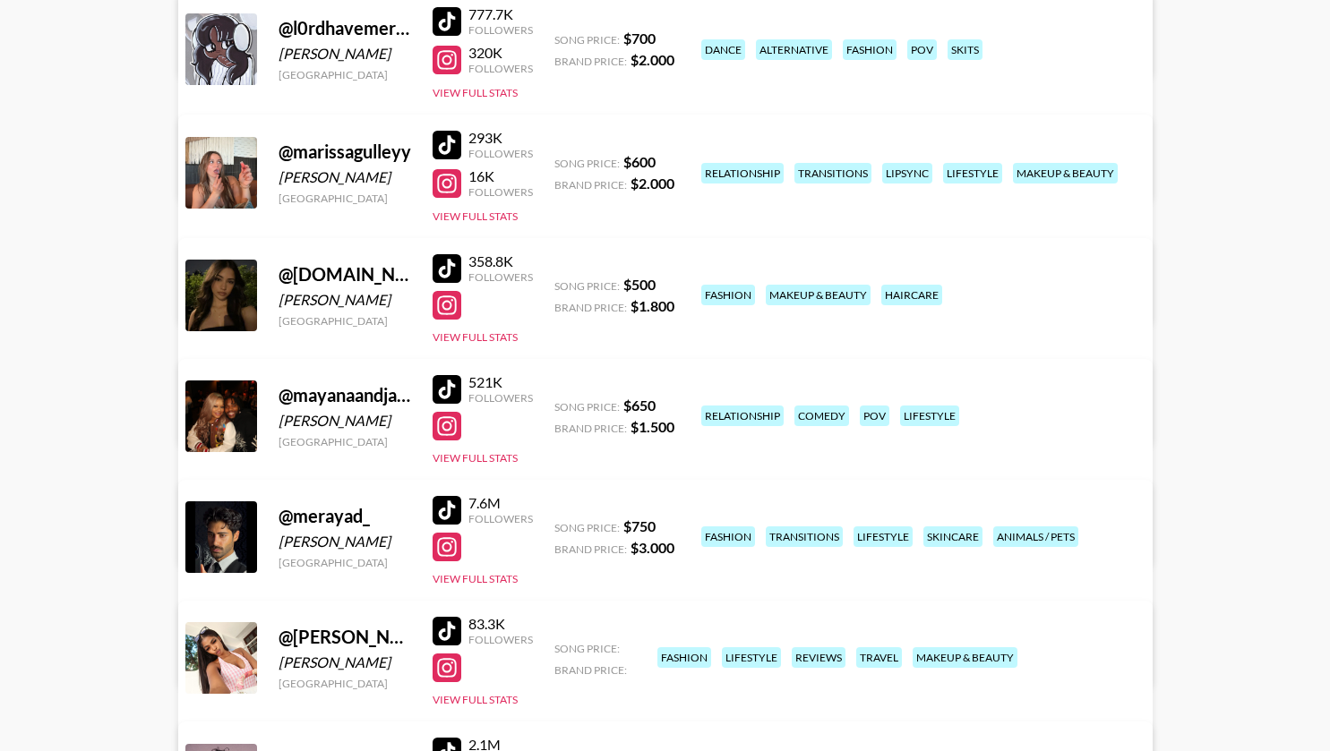
click at [784, 526] on link "View/Edit Details" at bounding box center [496, 535] width 573 height 18
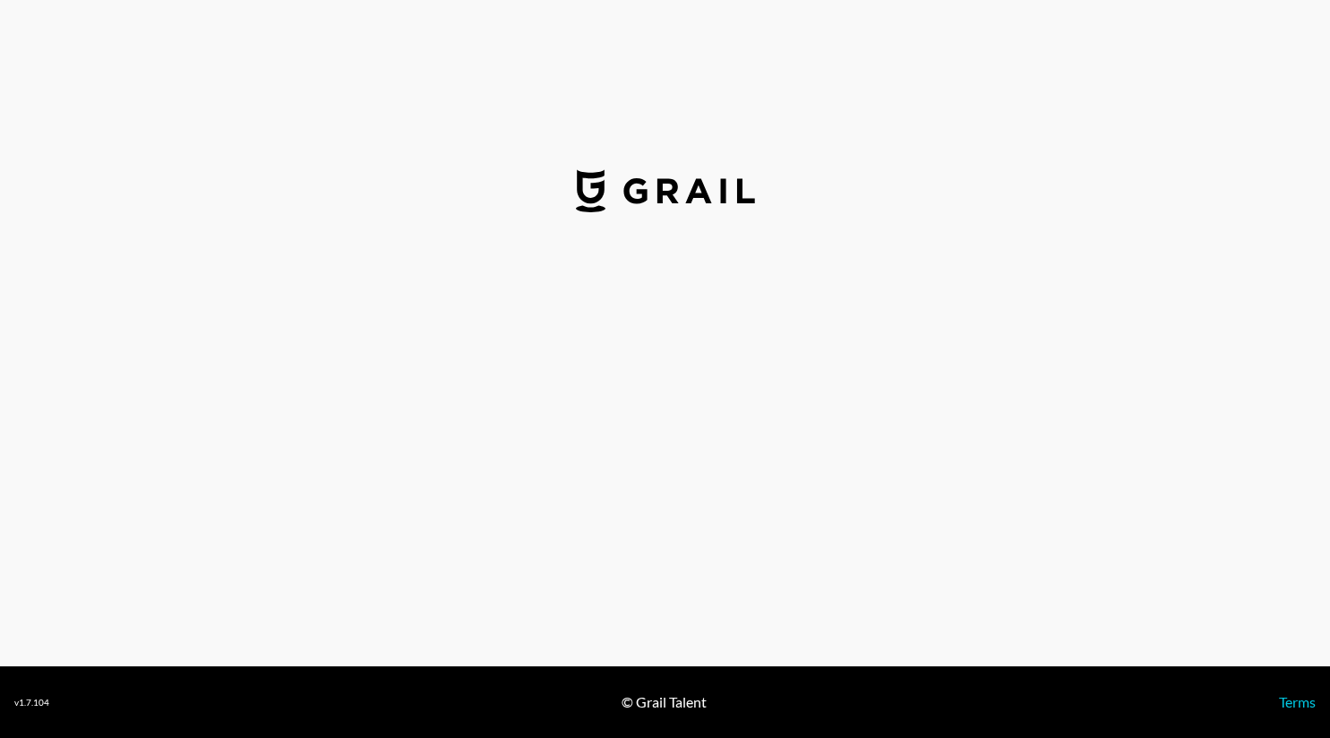
select select "USD"
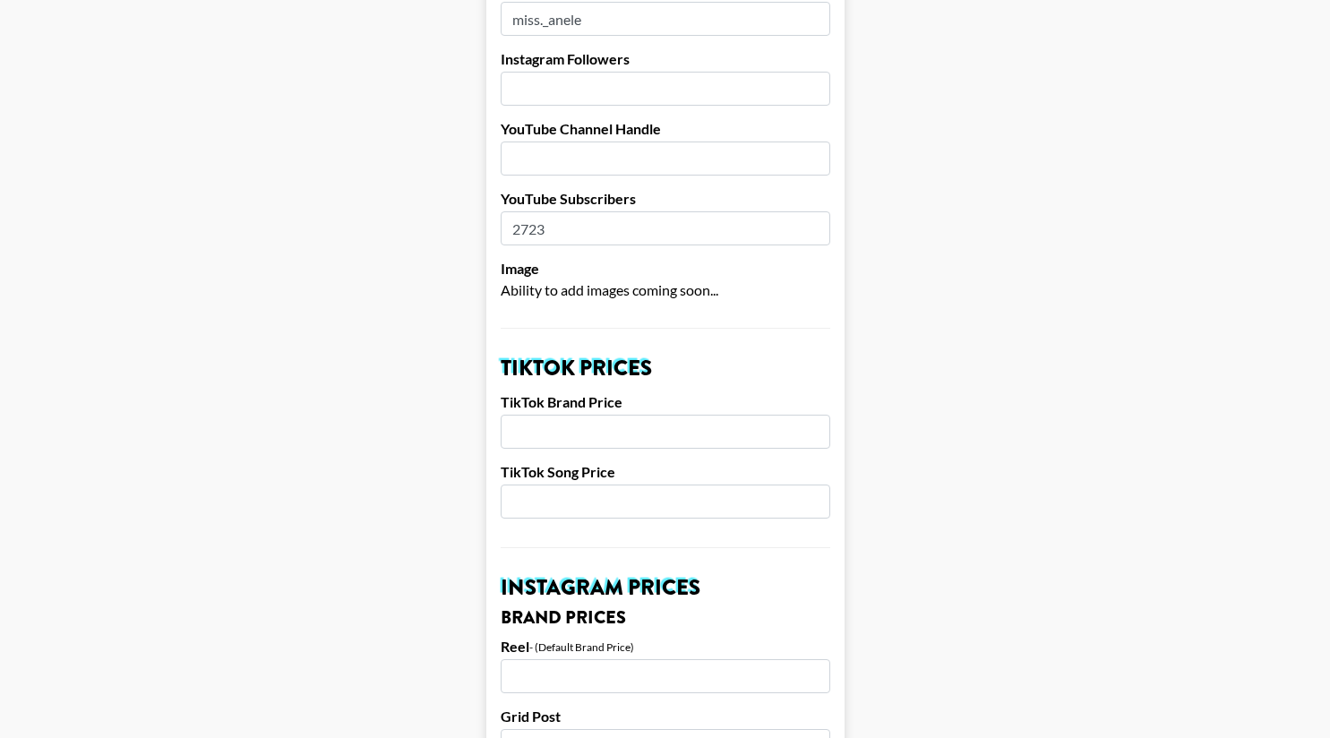
scroll to position [334, 0]
click at [596, 414] on input "number" at bounding box center [666, 431] width 330 height 34
type input "5"
type input "6"
click at [610, 484] on input "number" at bounding box center [666, 501] width 330 height 34
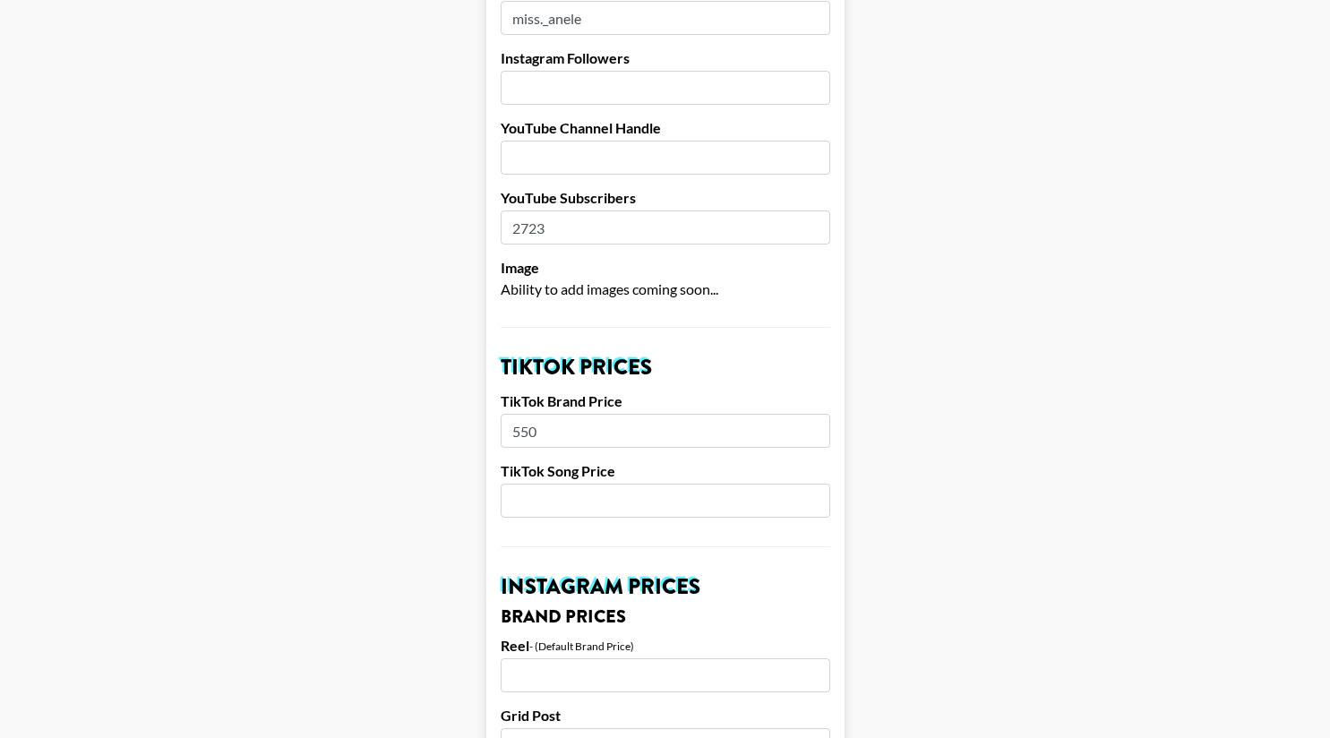
click at [562, 414] on input "550" at bounding box center [666, 431] width 330 height 34
type input "5"
click at [552, 484] on input "number" at bounding box center [666, 501] width 330 height 34
type input "550"
click at [524, 414] on input "number" at bounding box center [666, 431] width 330 height 34
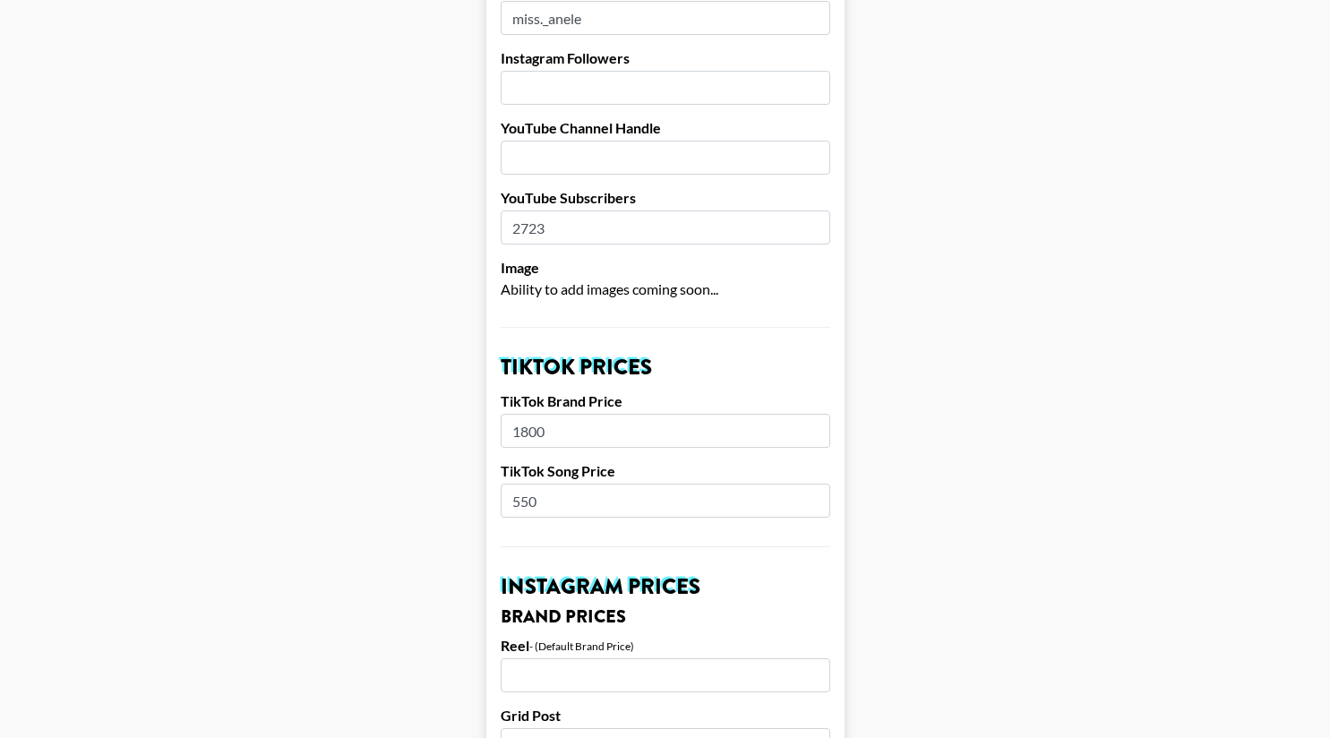
type input "1800"
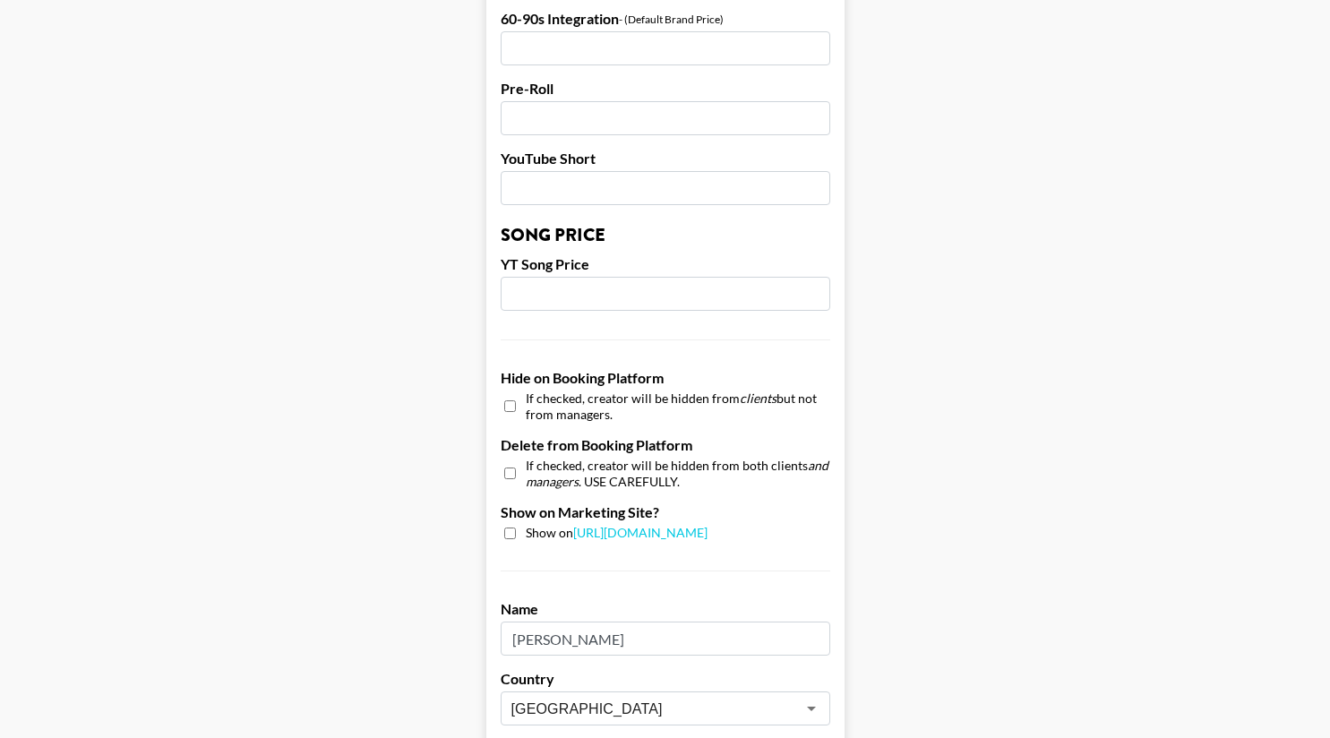
scroll to position [1692, 0]
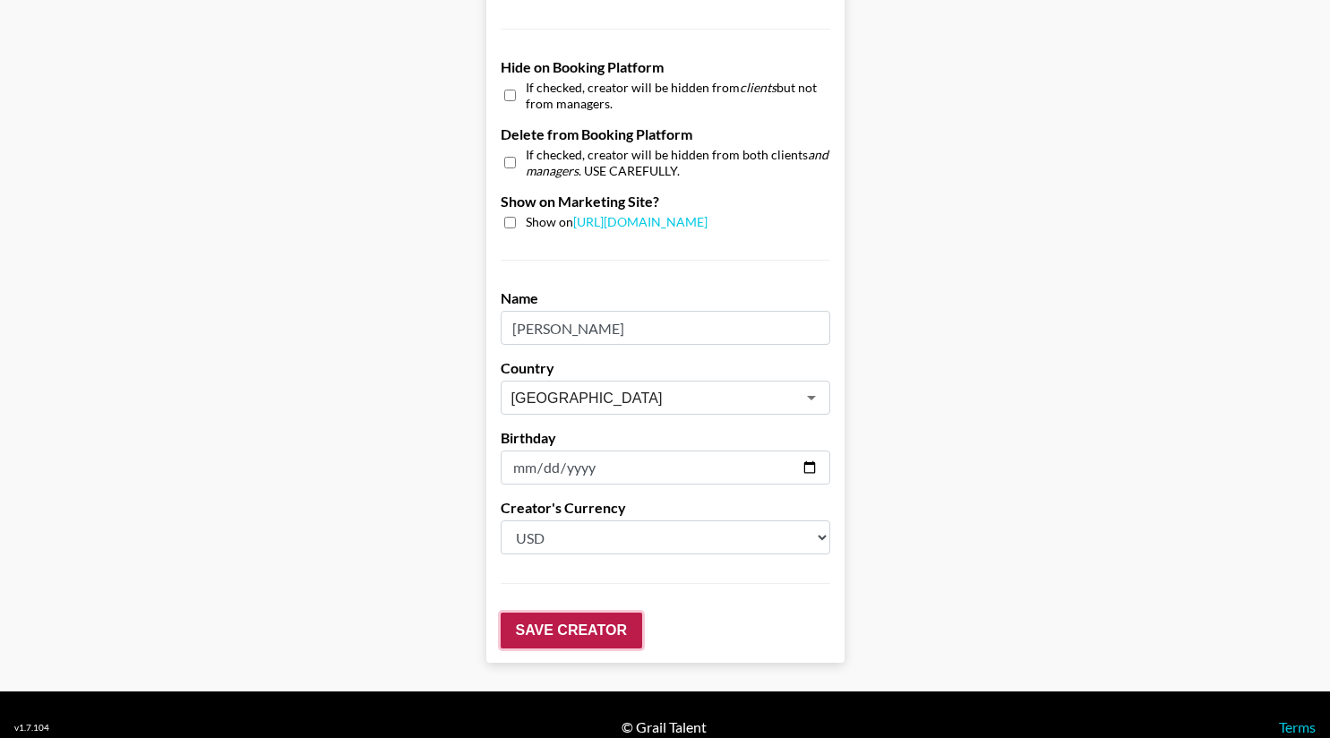
click at [620, 613] on input "Save Creator" at bounding box center [572, 631] width 142 height 36
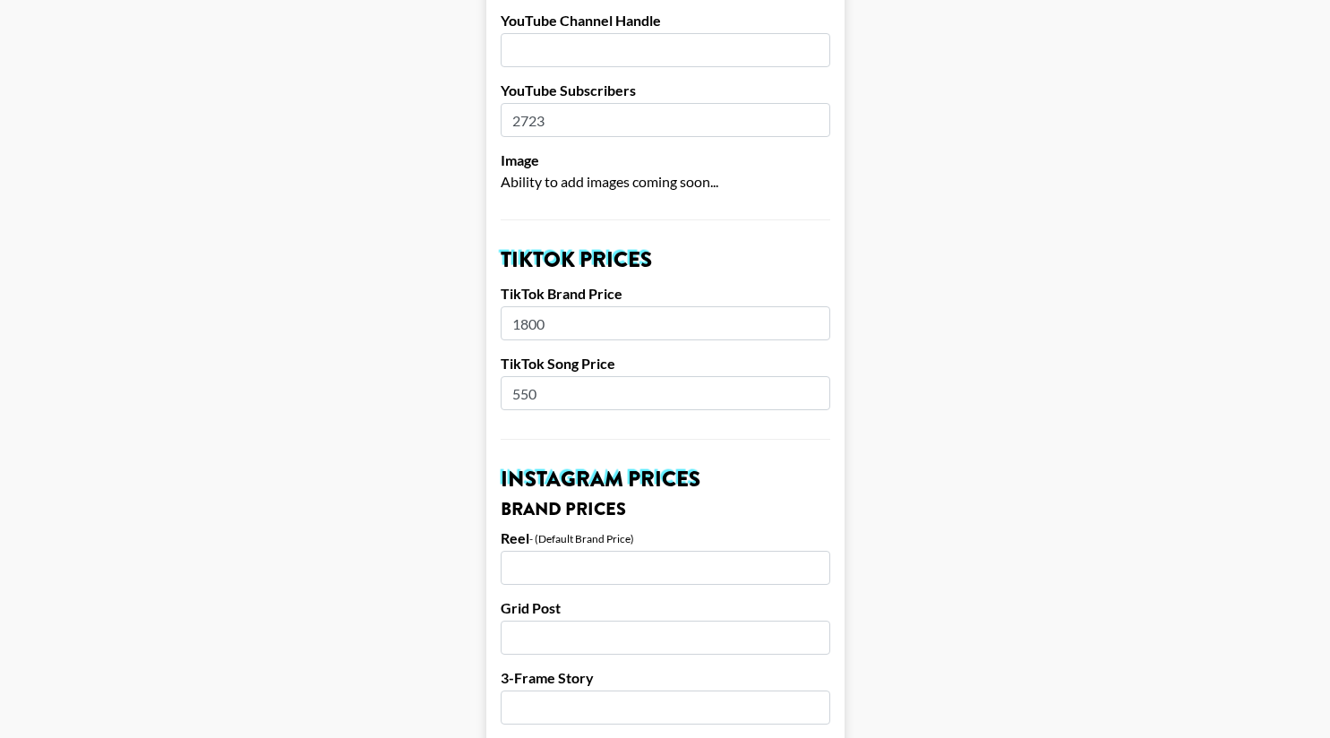
scroll to position [0, 0]
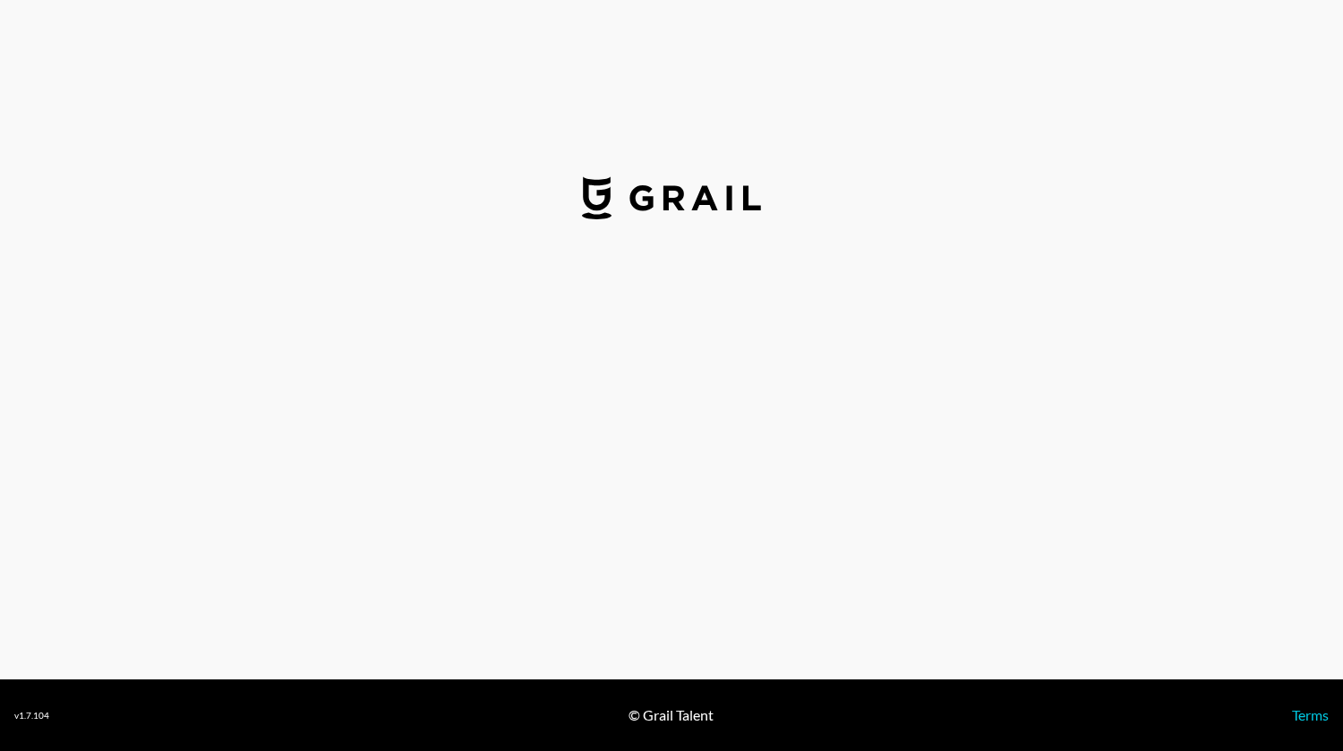
select select "USD"
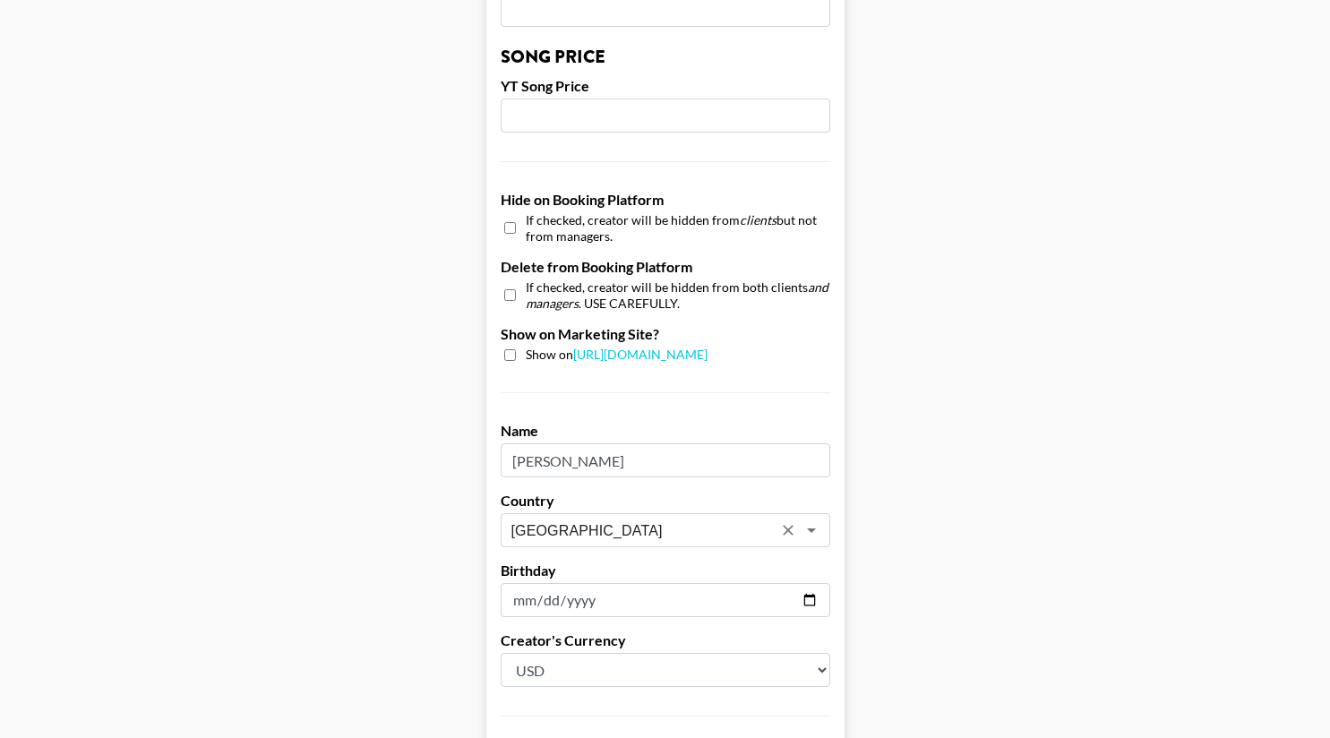
scroll to position [1644, 0]
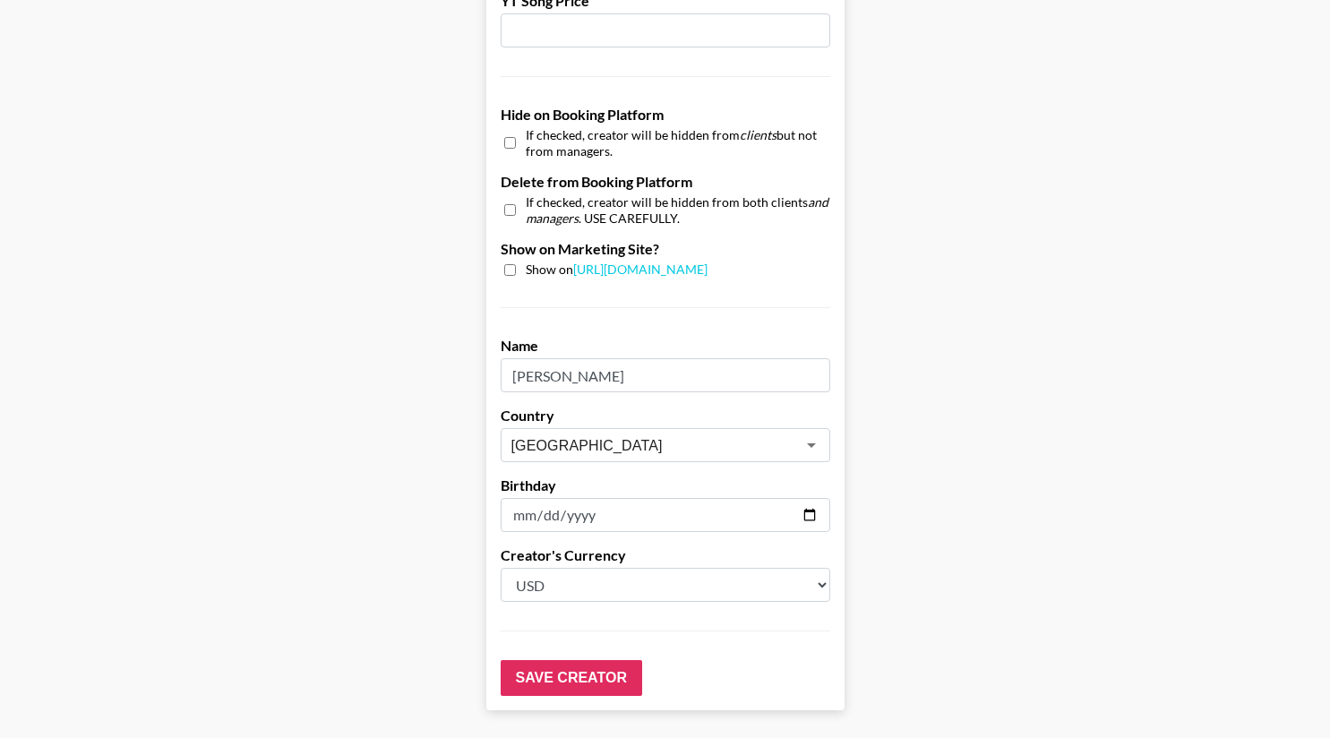
click at [516, 197] on input "checkbox" at bounding box center [510, 210] width 12 height 26
checkbox input "true"
click at [595, 660] on input "Save Creator" at bounding box center [572, 678] width 142 height 36
click at [608, 660] on input "Save Creator" at bounding box center [572, 678] width 142 height 36
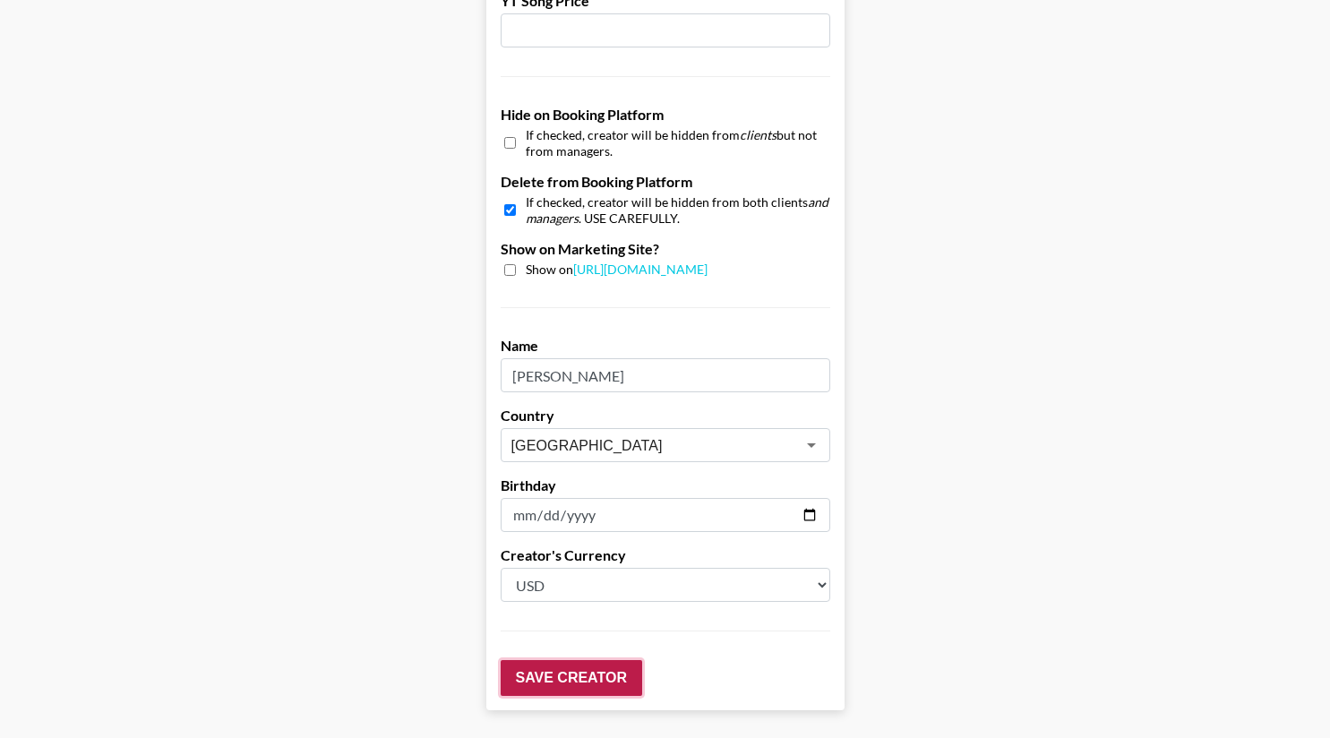
scroll to position [100, 0]
